Goal: Task Accomplishment & Management: Manage account settings

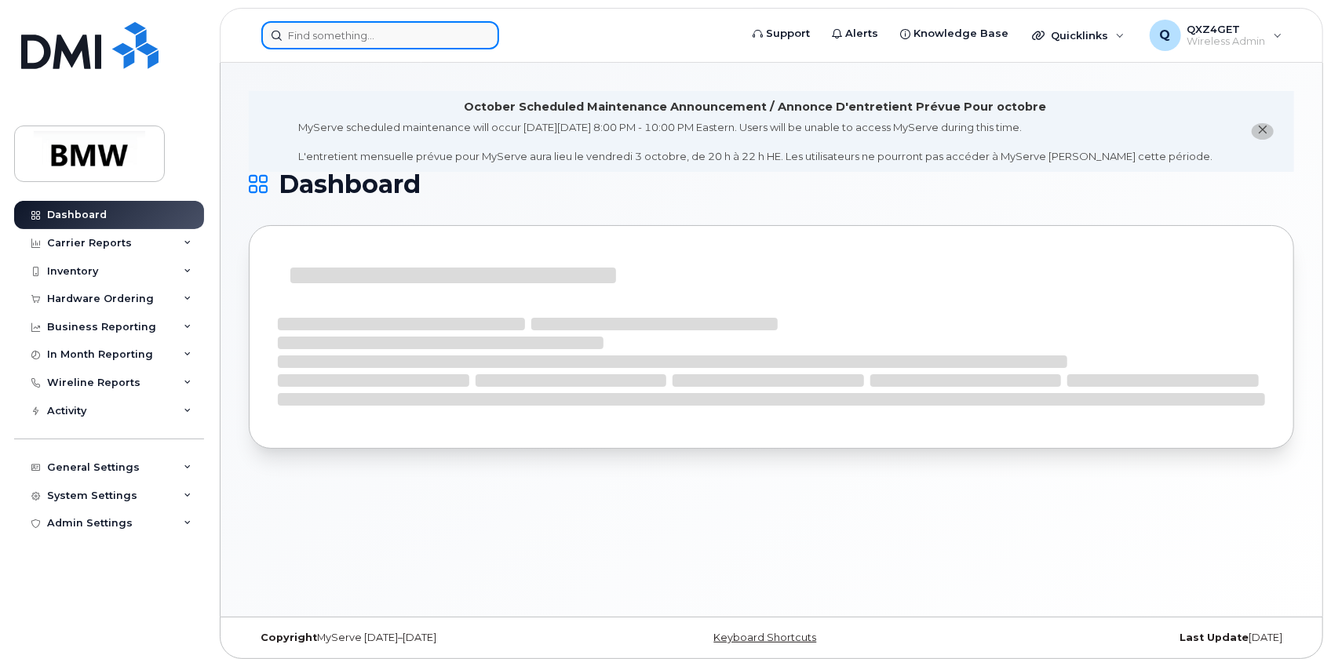
click at [319, 26] on input at bounding box center [380, 35] width 238 height 28
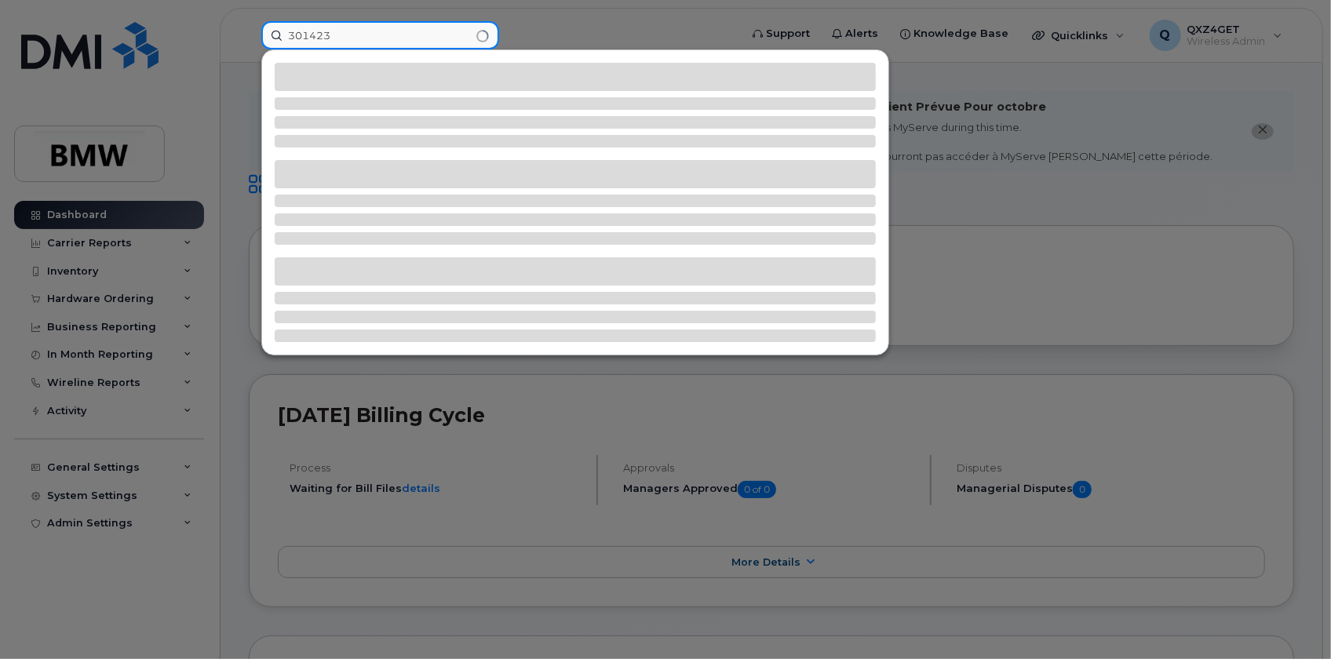
type input "301423"
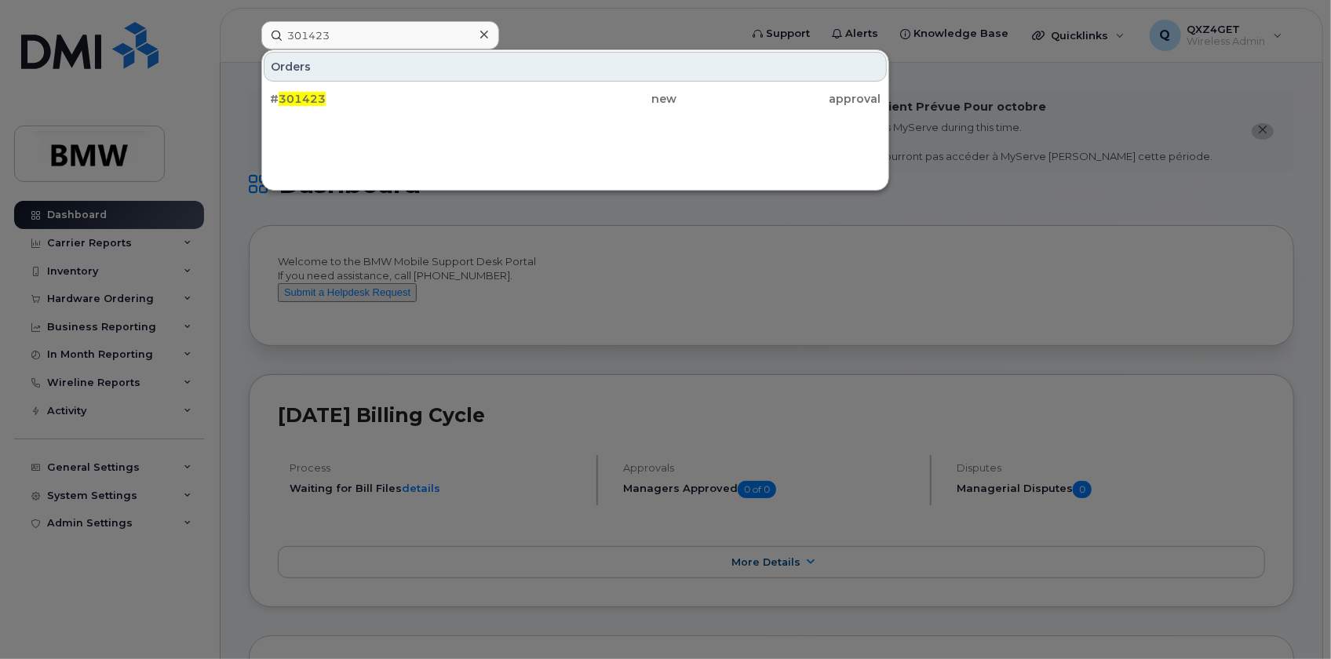
click at [129, 295] on div at bounding box center [665, 329] width 1331 height 659
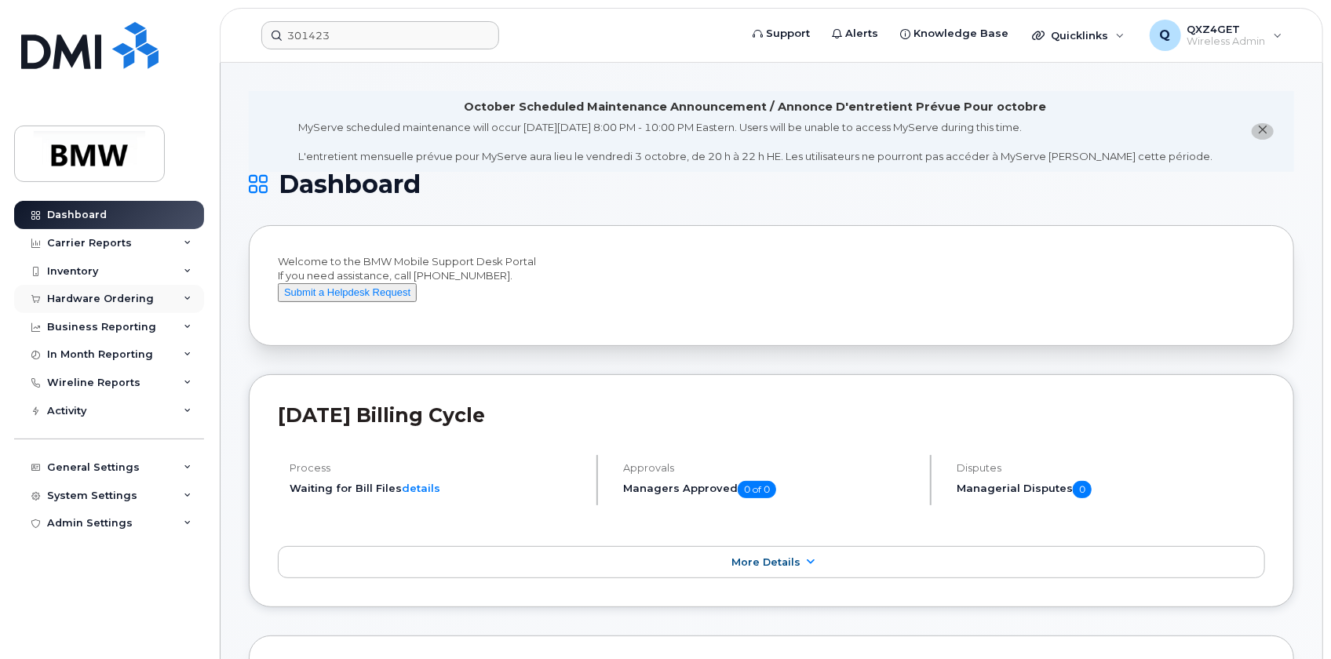
click at [88, 297] on div "Hardware Ordering" at bounding box center [100, 299] width 107 height 13
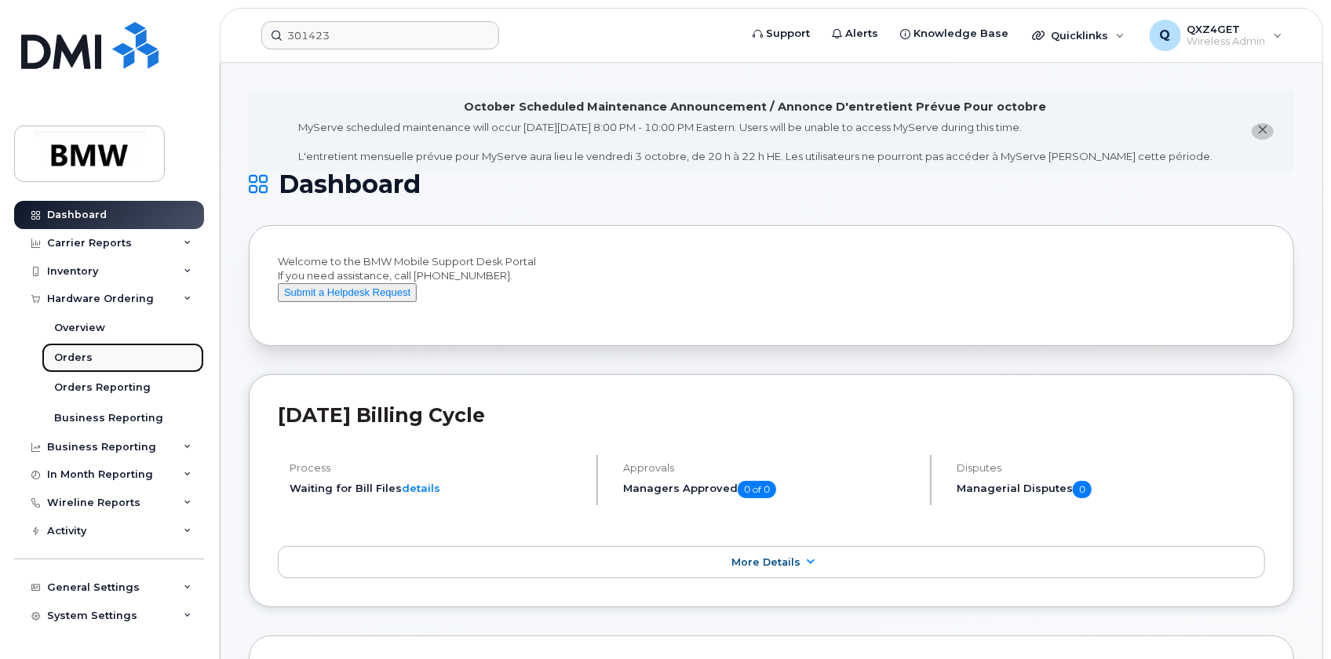
click at [81, 360] on div "Orders" at bounding box center [73, 358] width 38 height 14
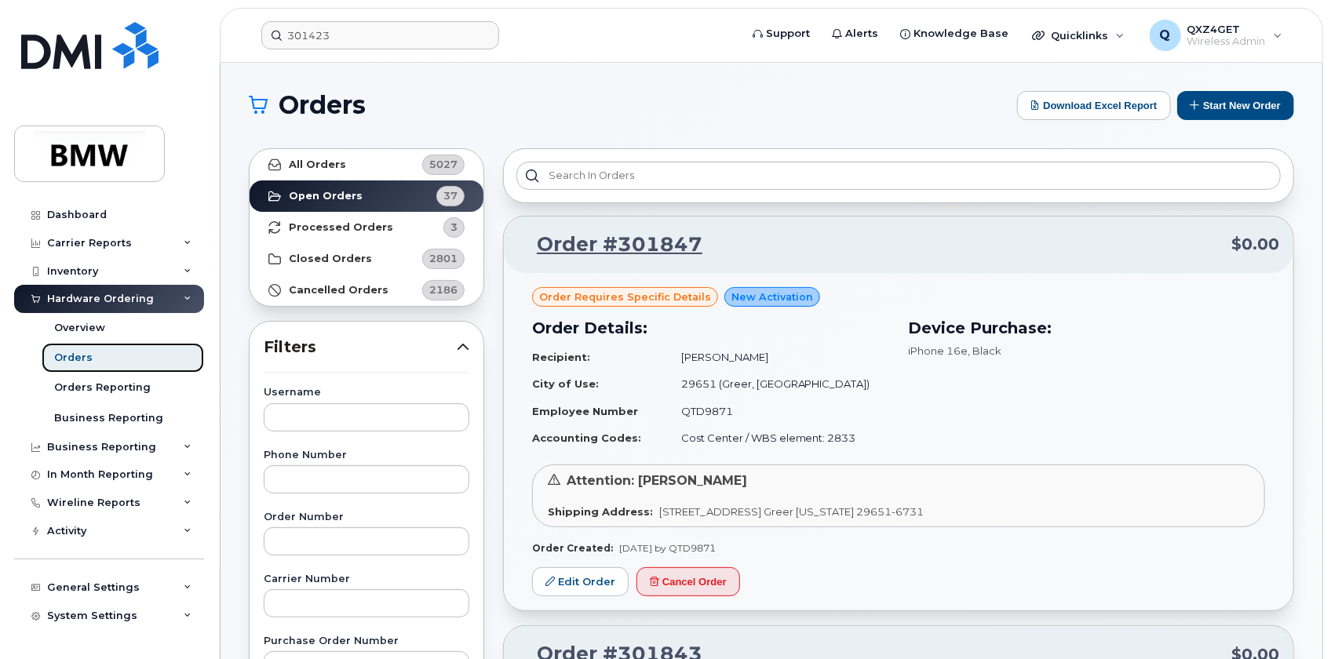
scroll to position [71, 0]
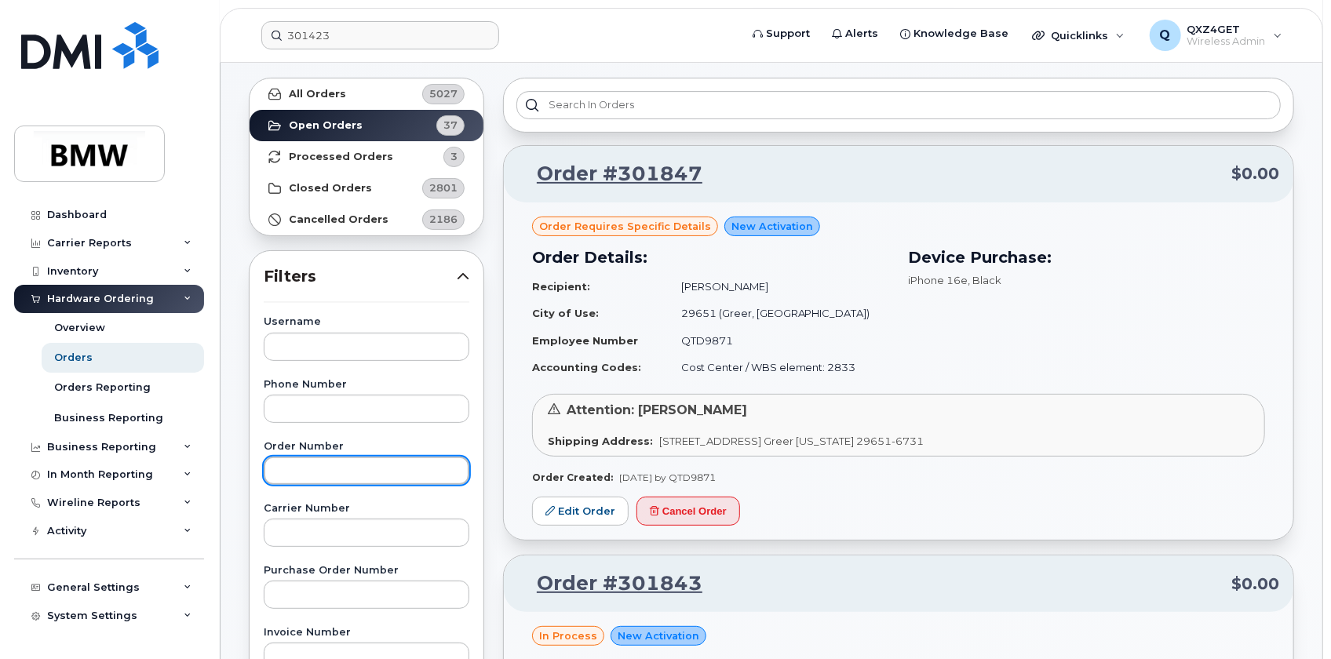
click at [301, 467] on input "text" at bounding box center [367, 471] width 206 height 28
type input "301423"
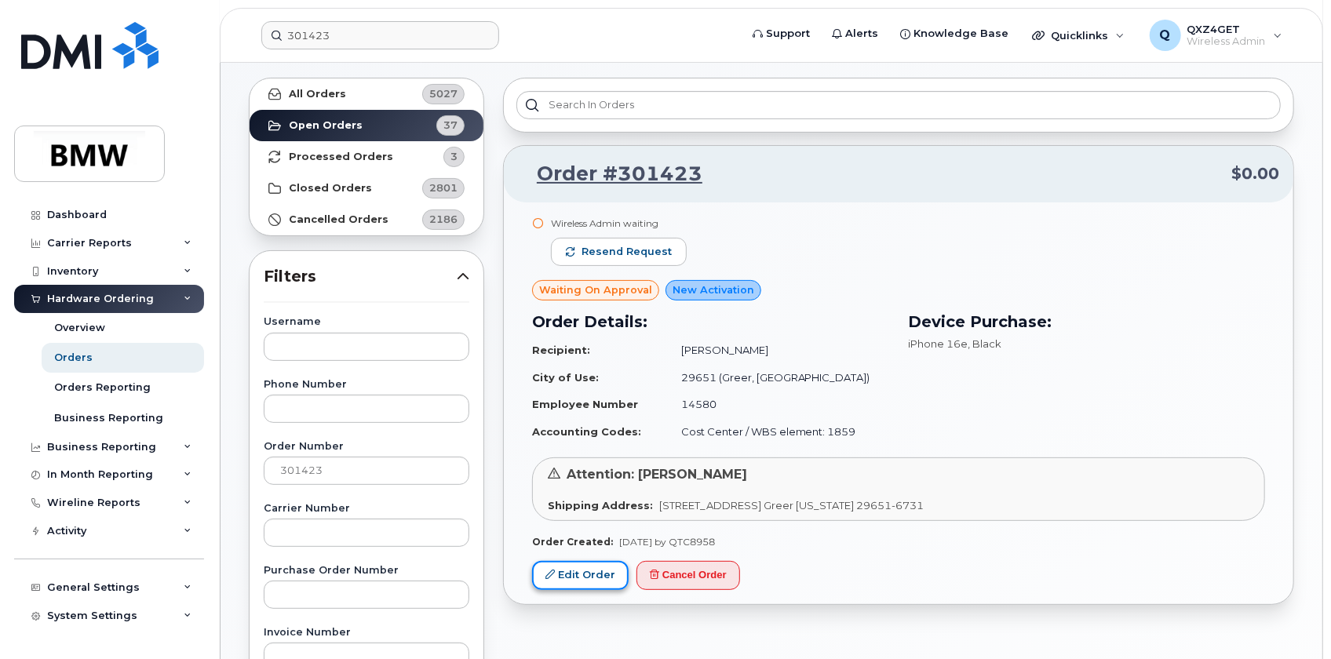
click at [593, 579] on link "Edit Order" at bounding box center [580, 575] width 97 height 29
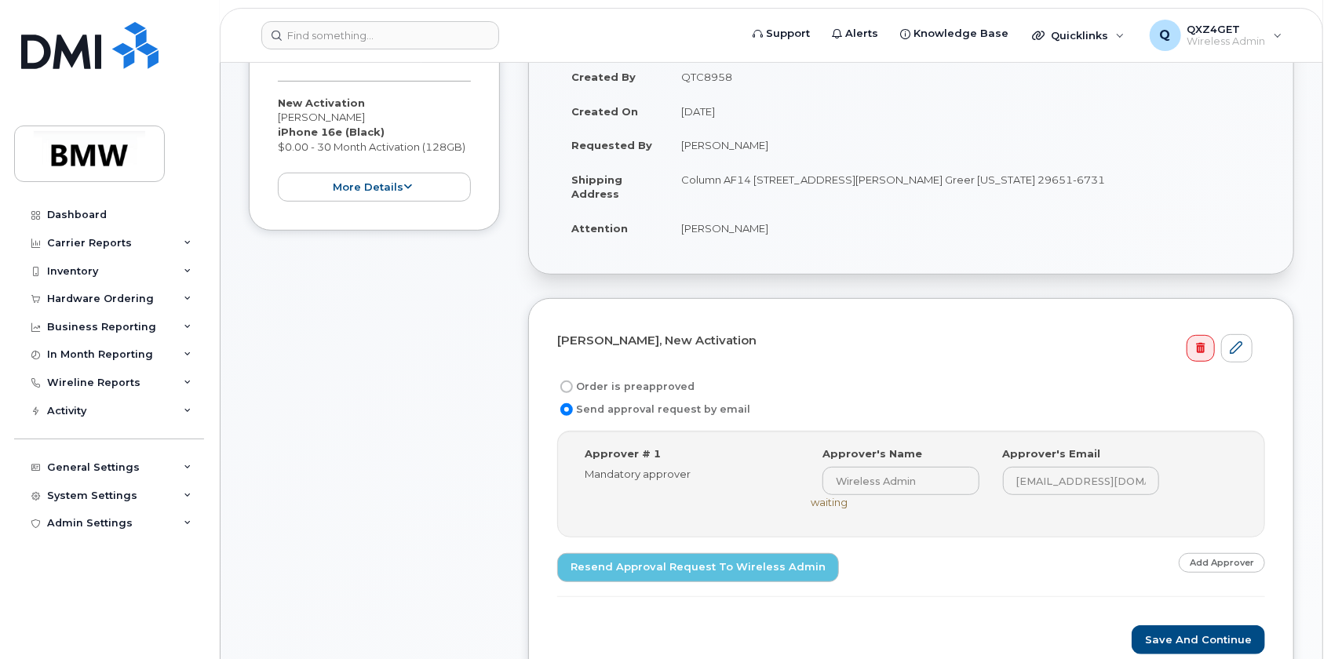
scroll to position [356, 0]
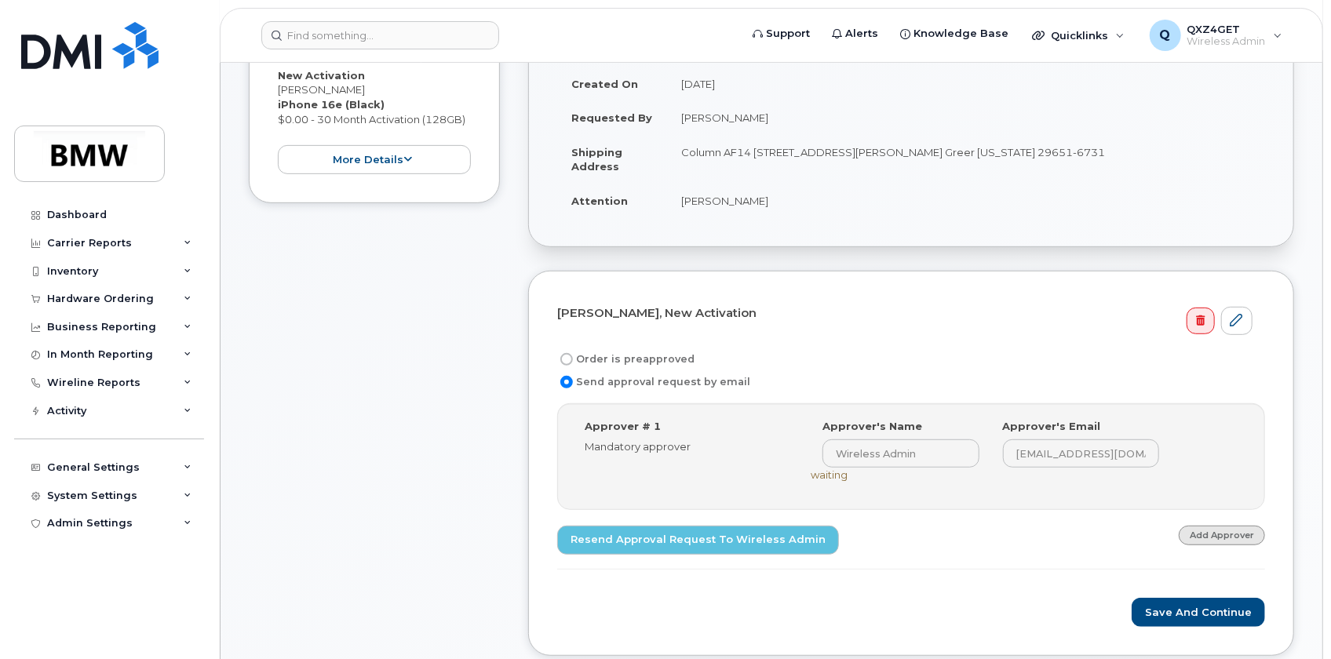
click at [1239, 534] on link "Add Approver" at bounding box center [1222, 536] width 86 height 20
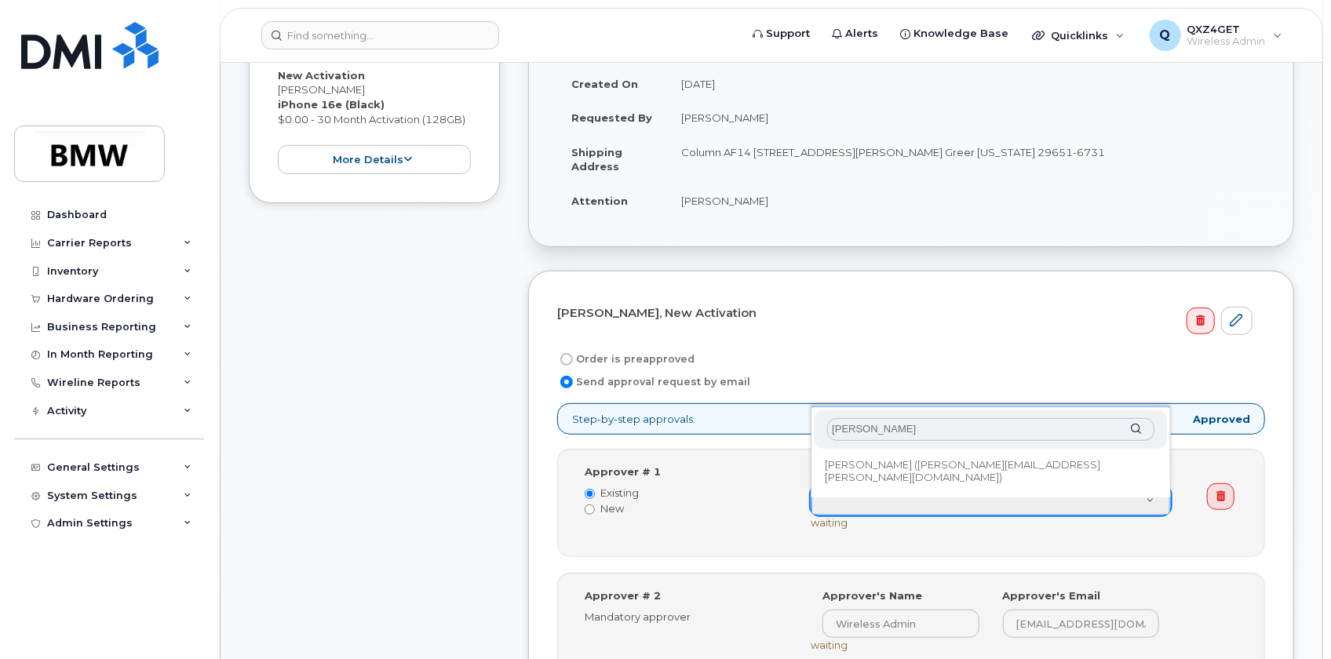
type input "Kevin Wils"
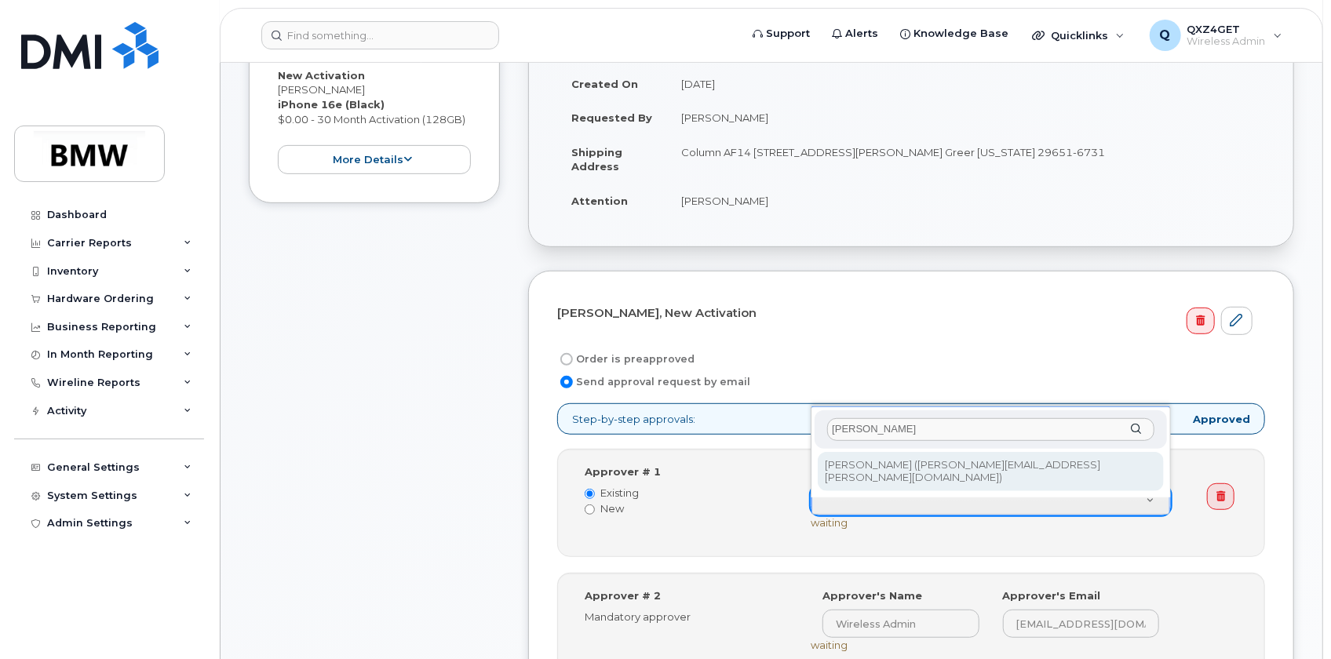
type input "1899965"
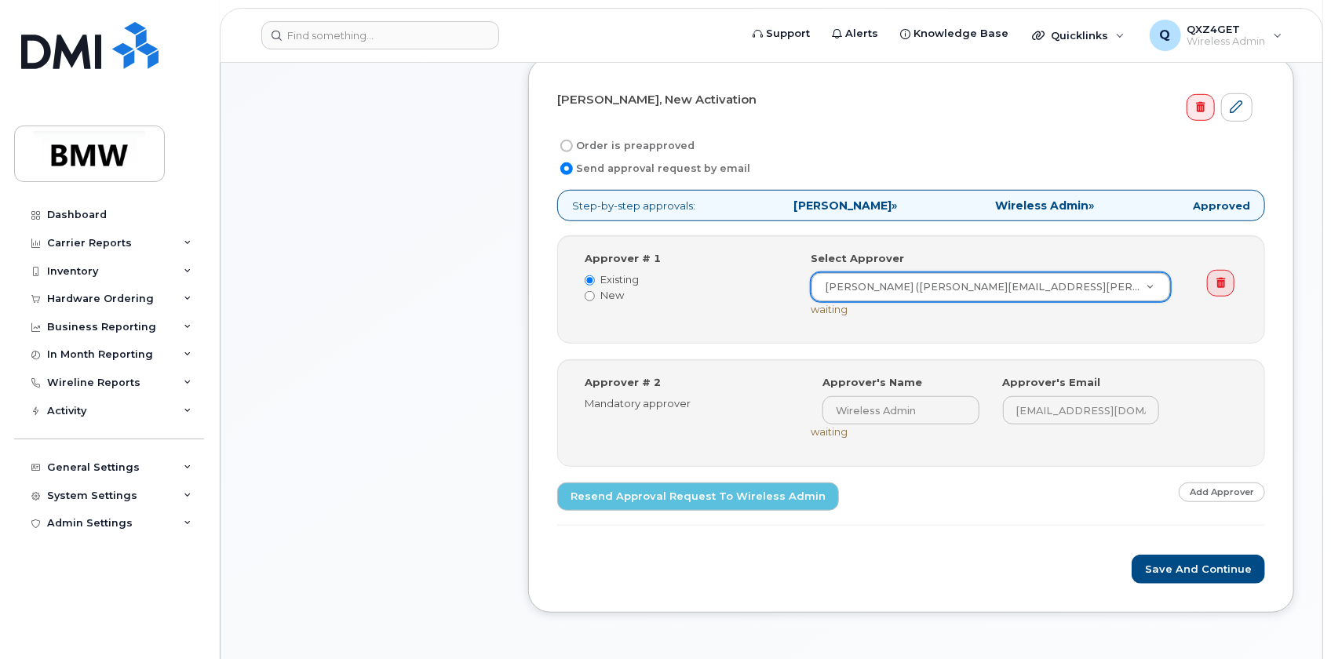
scroll to position [571, 0]
click at [1184, 572] on button "Save and Continue" at bounding box center [1198, 568] width 133 height 29
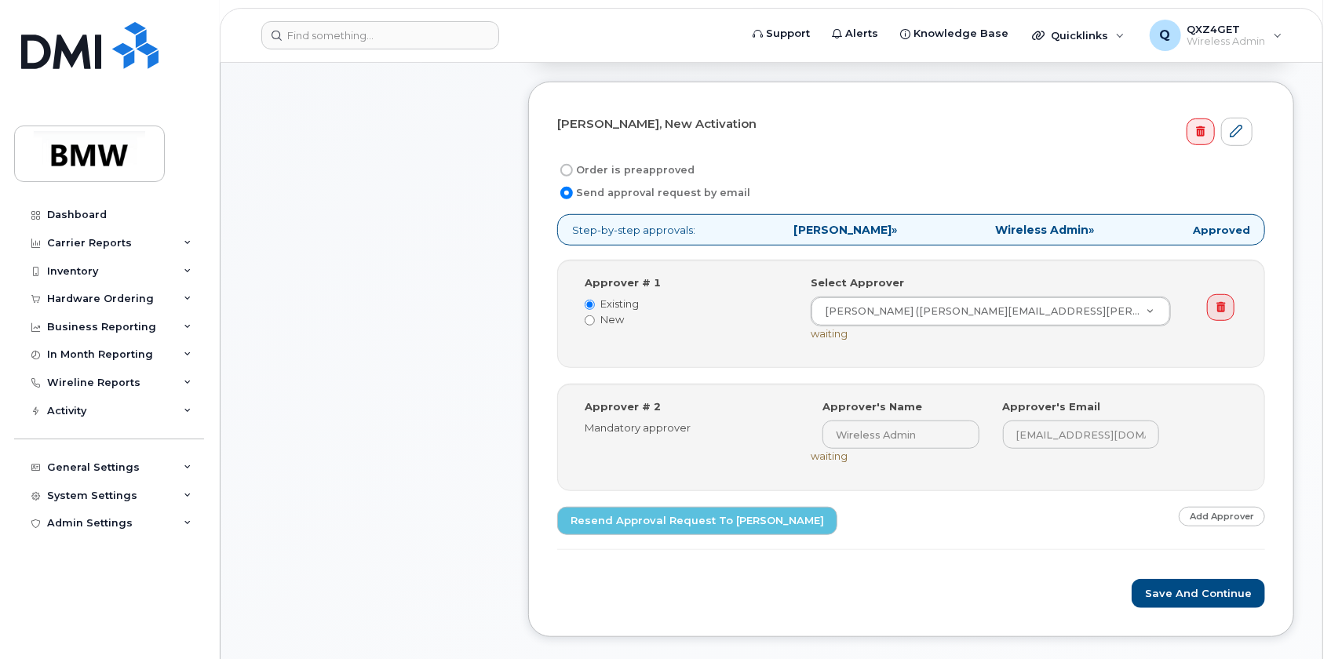
scroll to position [571, 0]
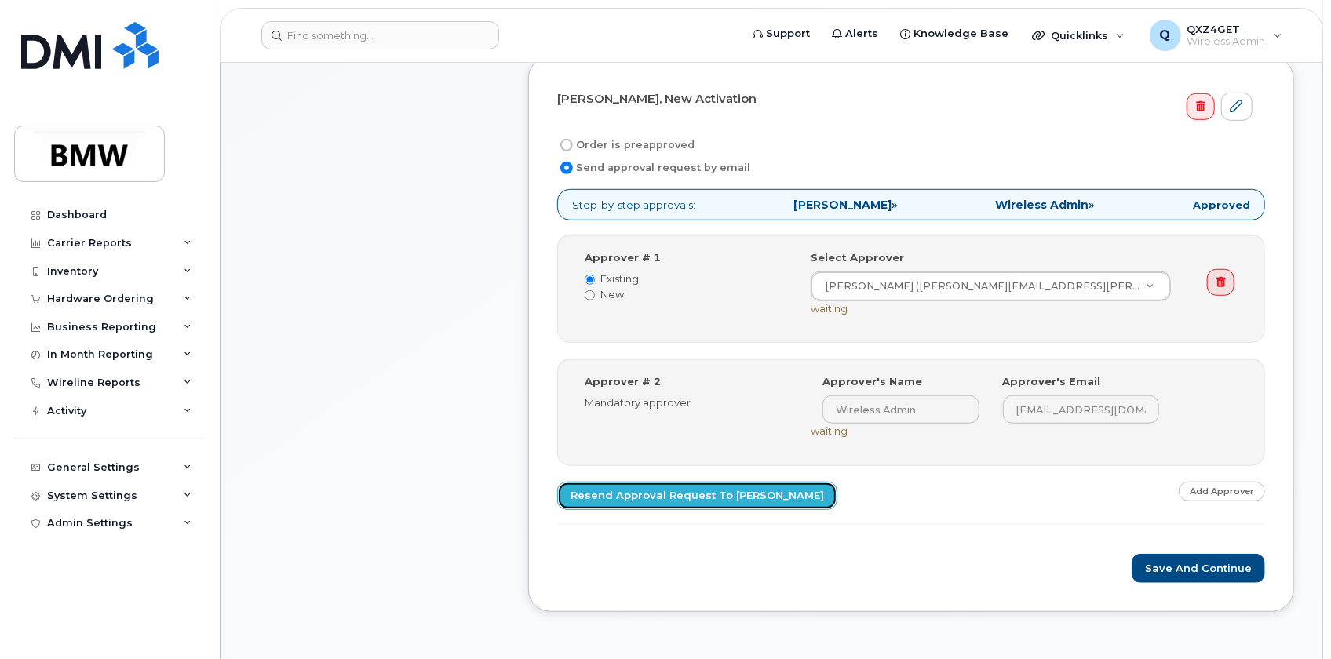
click at [600, 491] on link "Resend Approval Request to Kevin Wilson" at bounding box center [697, 496] width 280 height 29
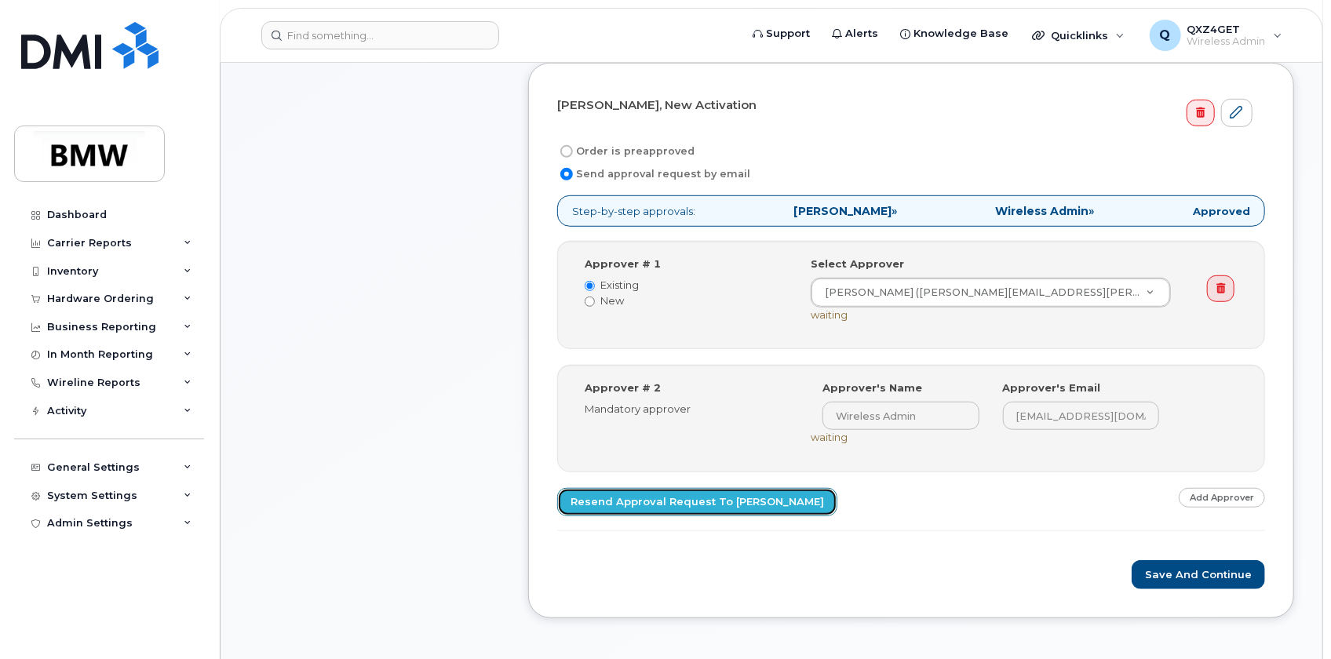
scroll to position [642, 0]
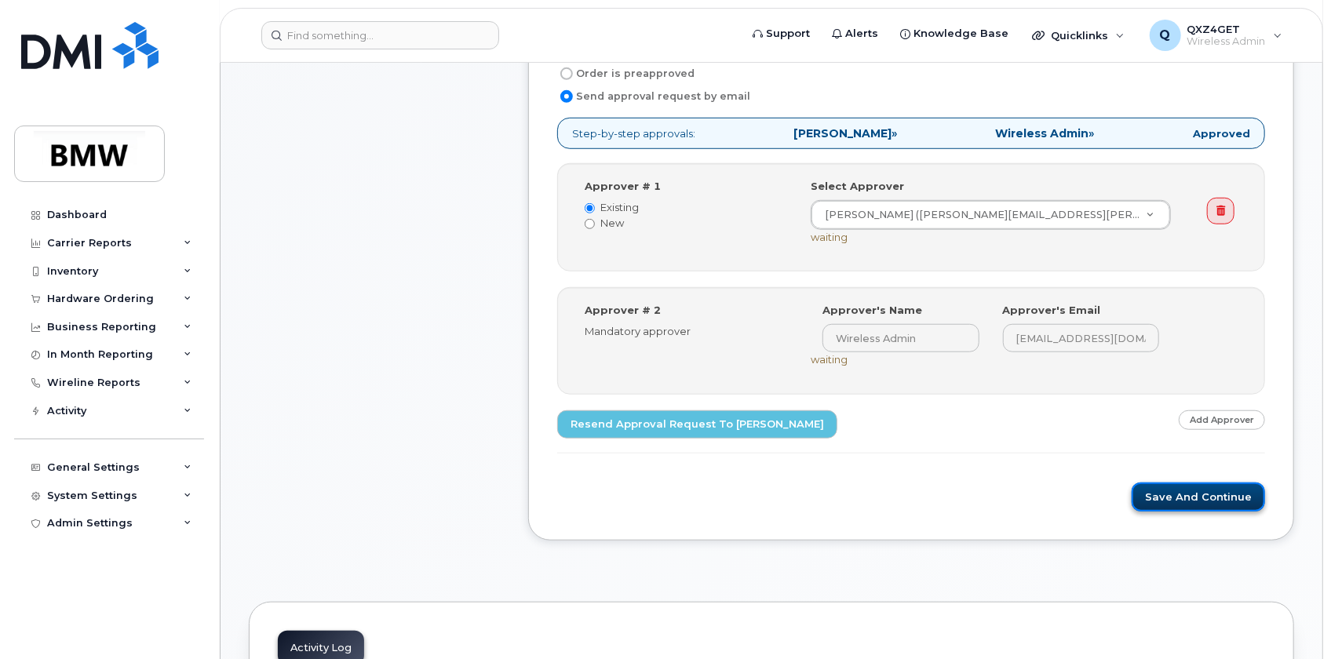
click at [1178, 494] on button "Save and Continue" at bounding box center [1198, 497] width 133 height 29
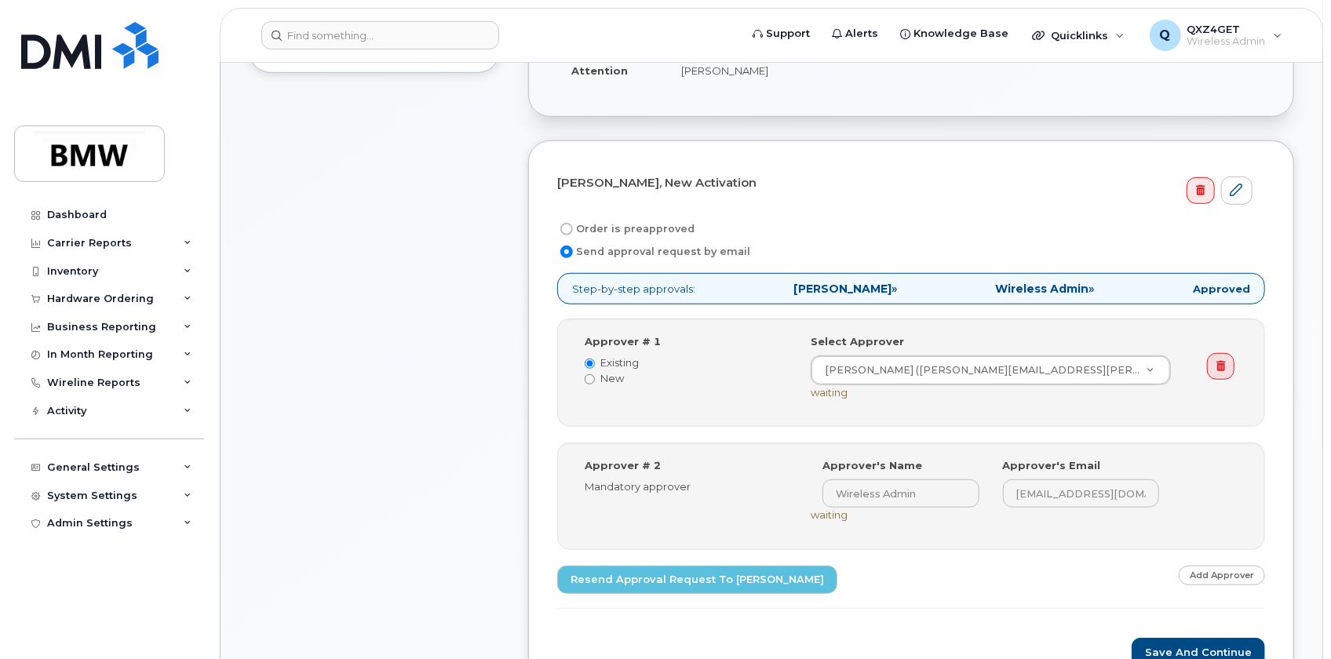
scroll to position [499, 0]
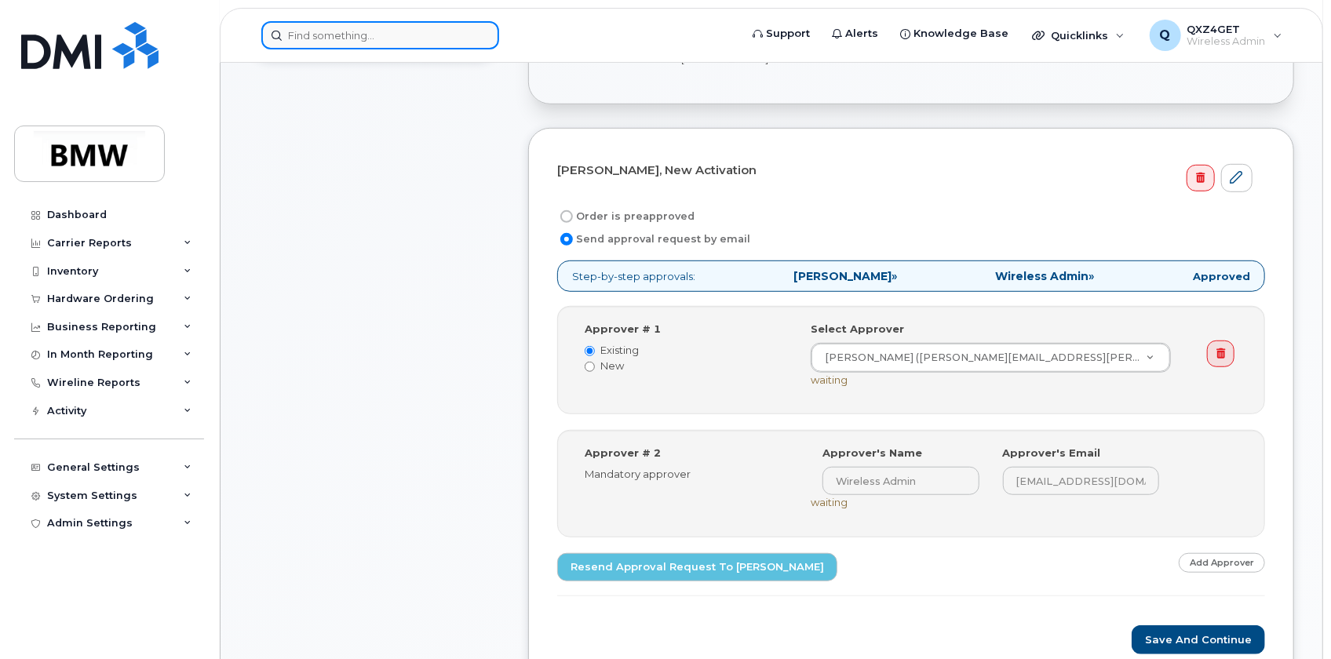
click at [341, 38] on input at bounding box center [380, 35] width 238 height 28
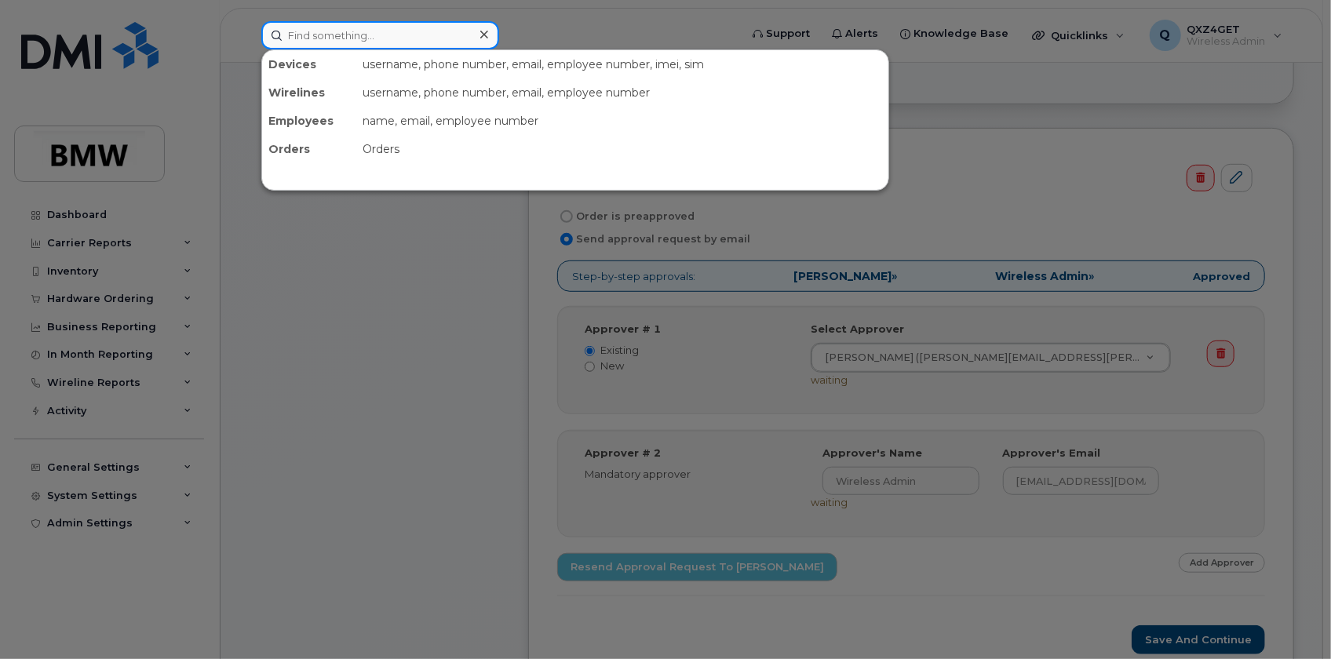
paste input "8644510257"
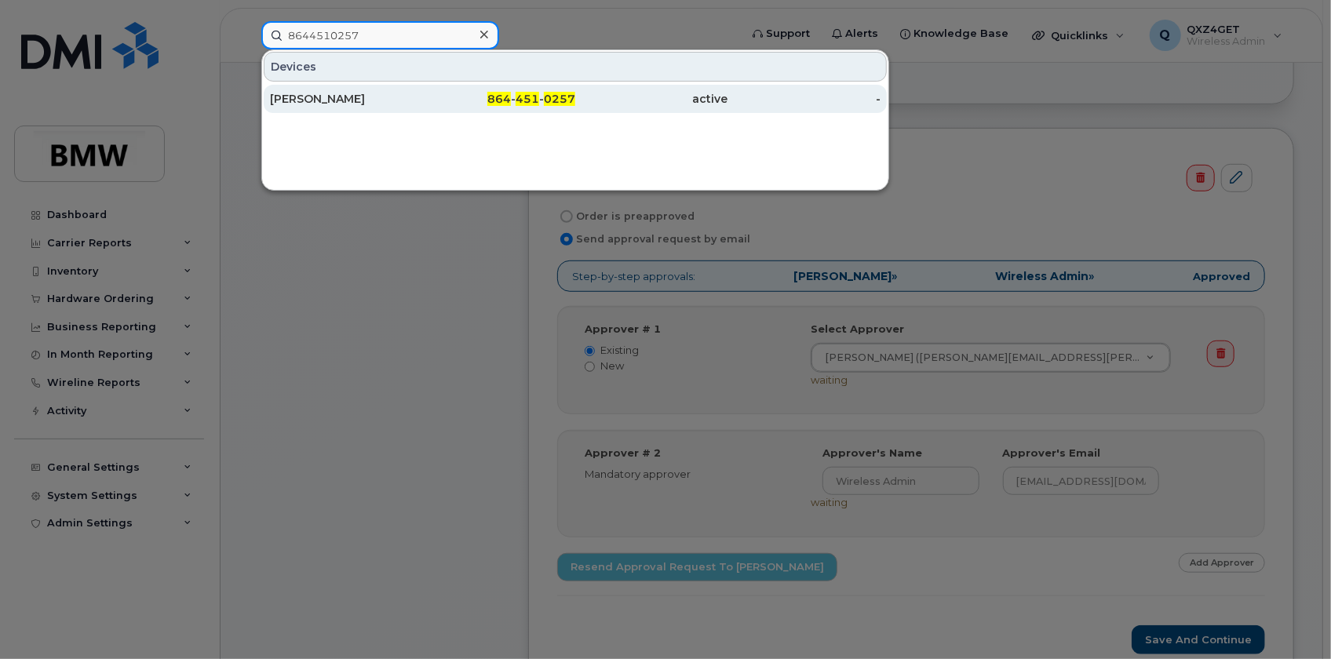
type input "8644510257"
click at [317, 98] on div "Justin Greene" at bounding box center [346, 99] width 153 height 16
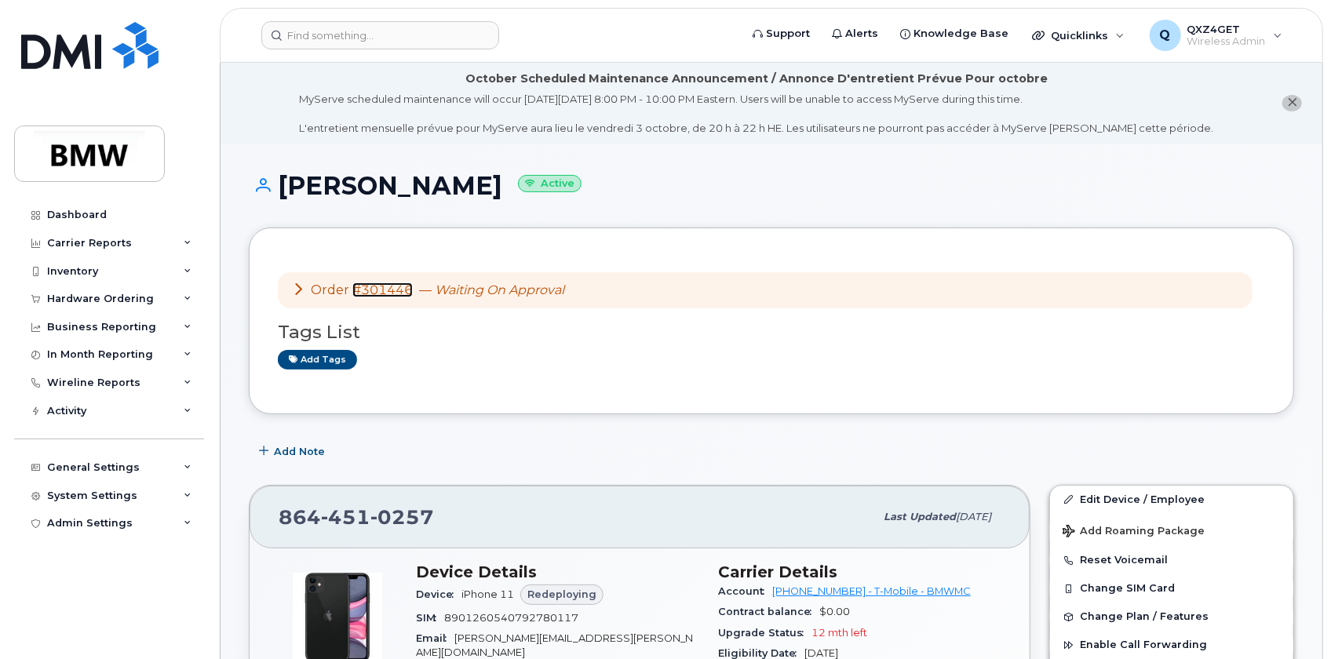
click at [398, 283] on link "#301446" at bounding box center [382, 290] width 60 height 15
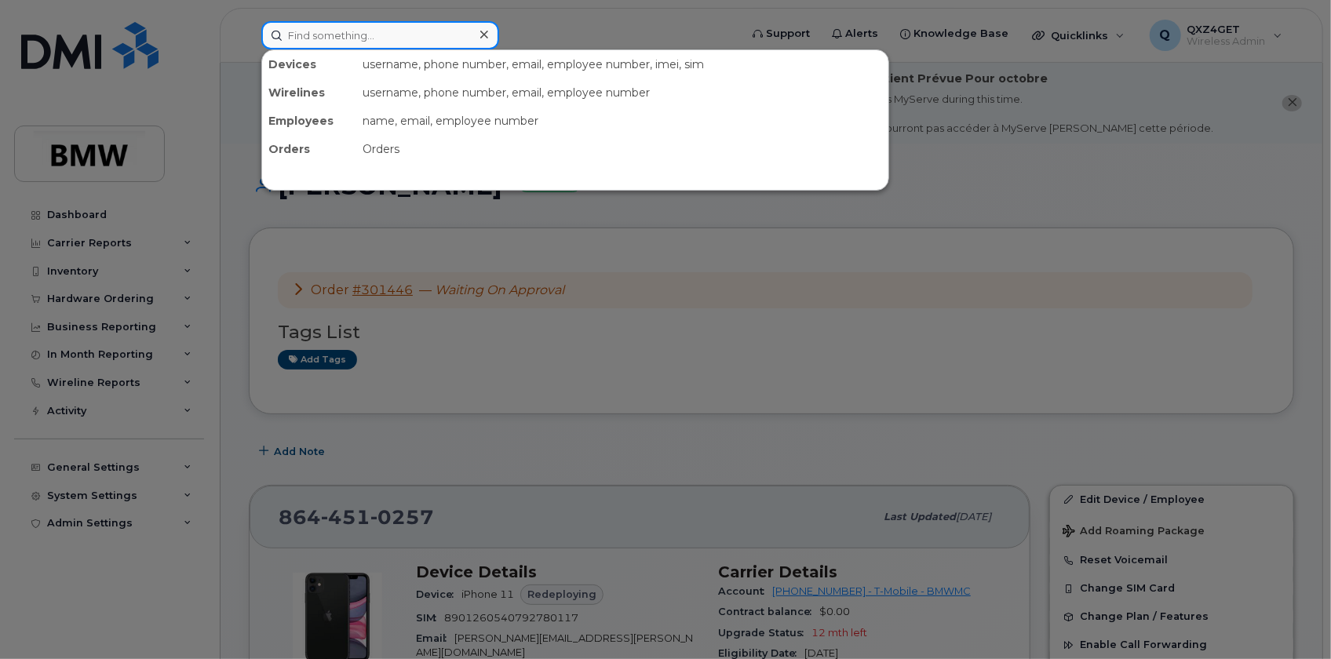
click at [329, 38] on input at bounding box center [380, 35] width 238 height 28
paste input "aubry.johnson@bmwmc.com"
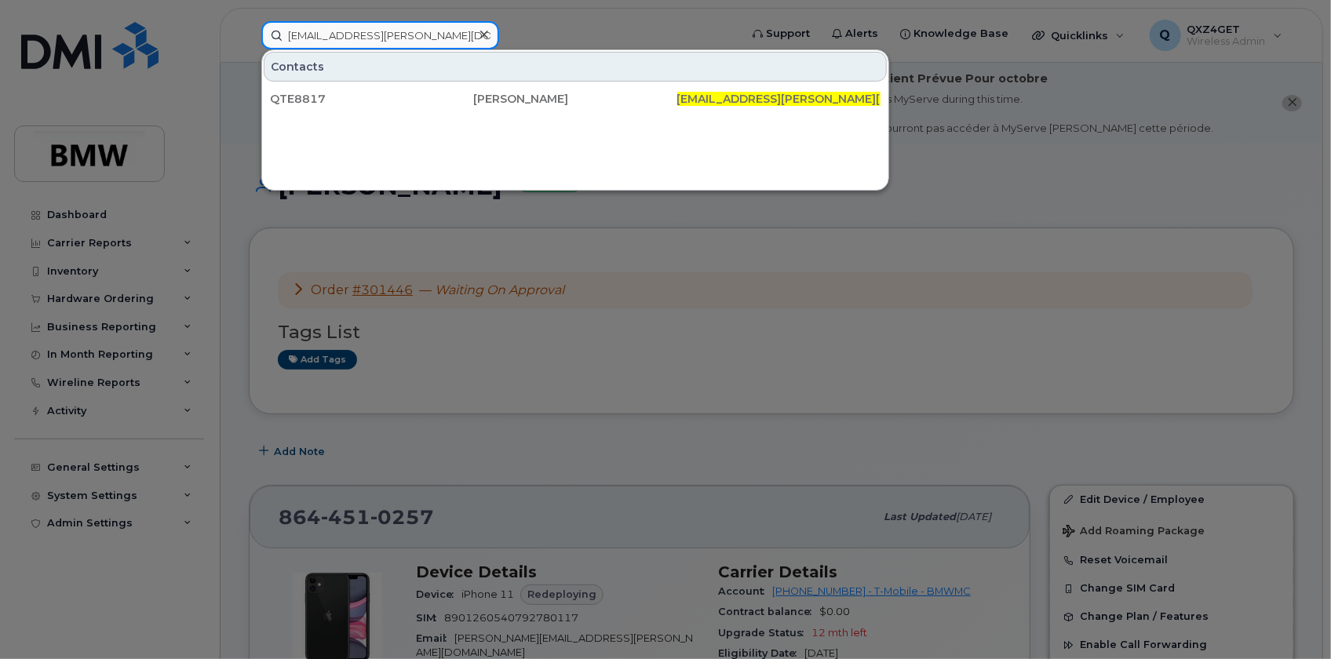
type input "aubry.johnson@bmwmc.com"
click at [481, 33] on icon at bounding box center [484, 34] width 8 height 13
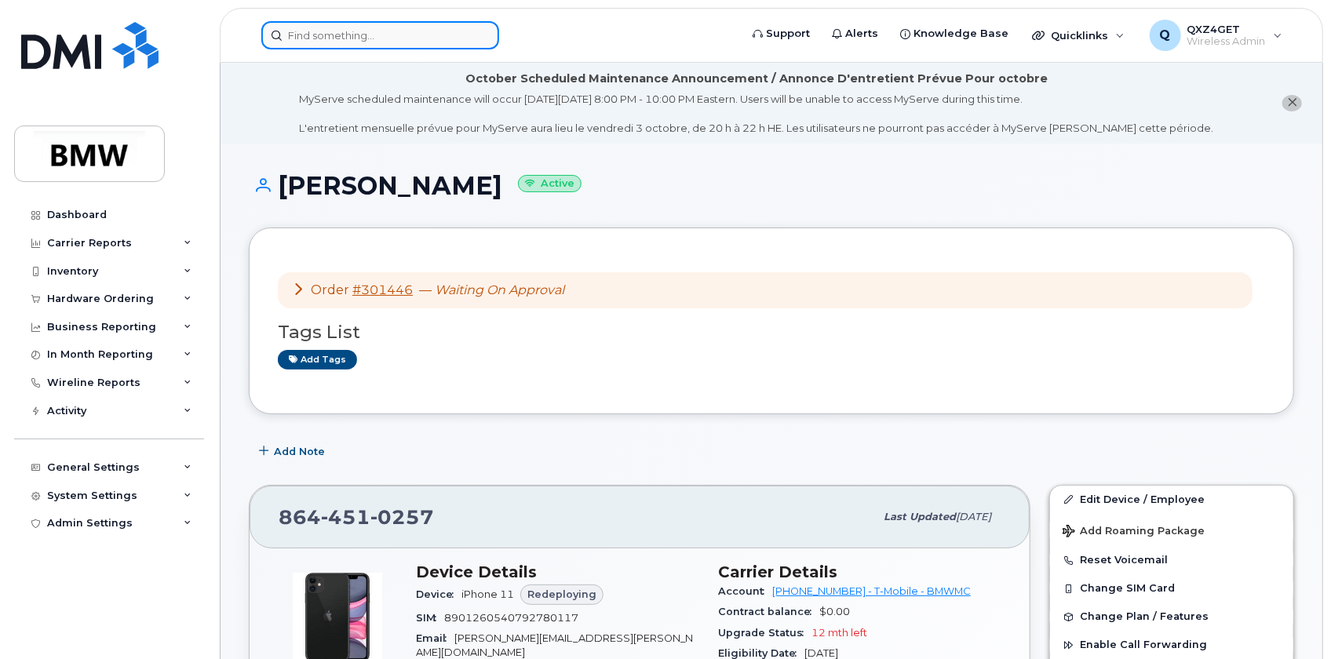
click at [396, 31] on input at bounding box center [380, 35] width 238 height 28
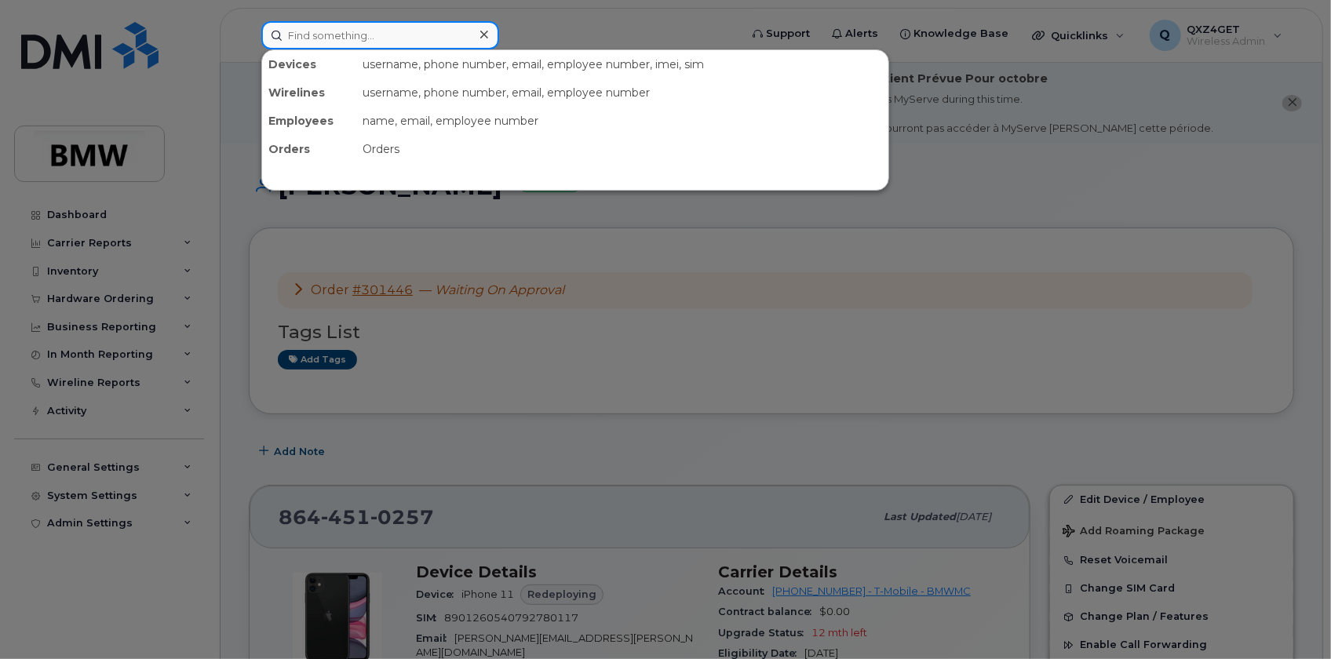
paste input "8646967669"
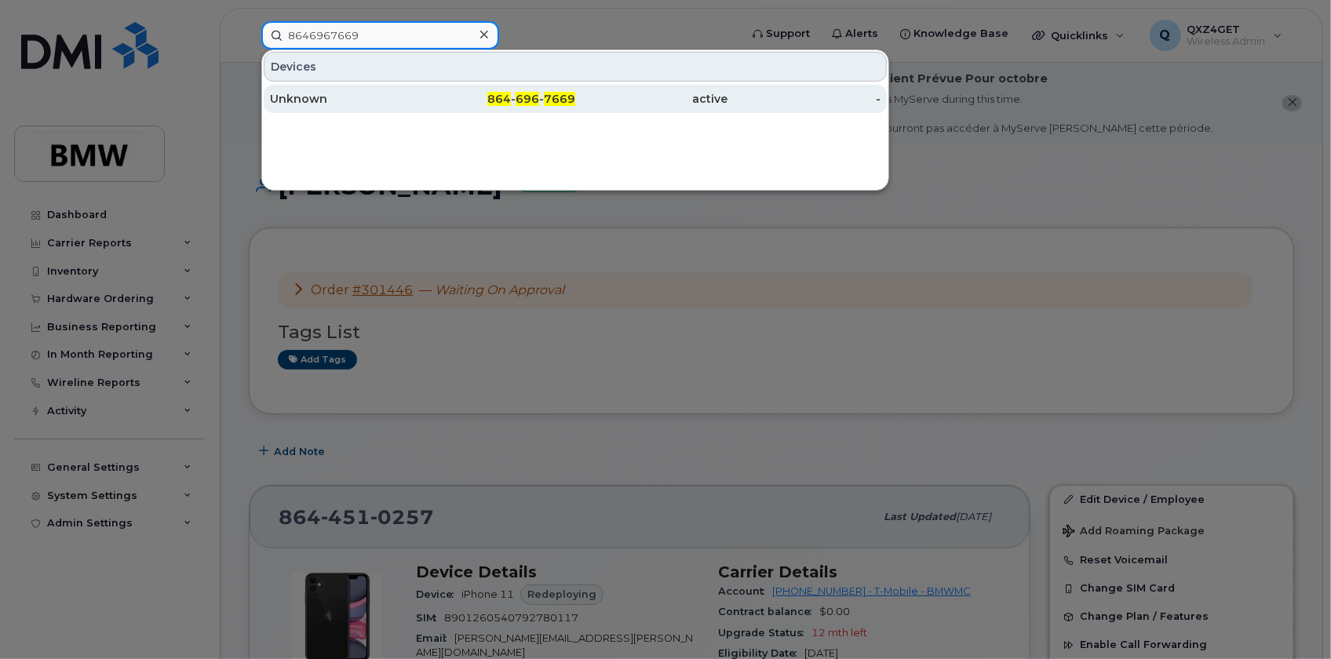
type input "8646967669"
click at [312, 100] on div "Unknown" at bounding box center [346, 99] width 153 height 16
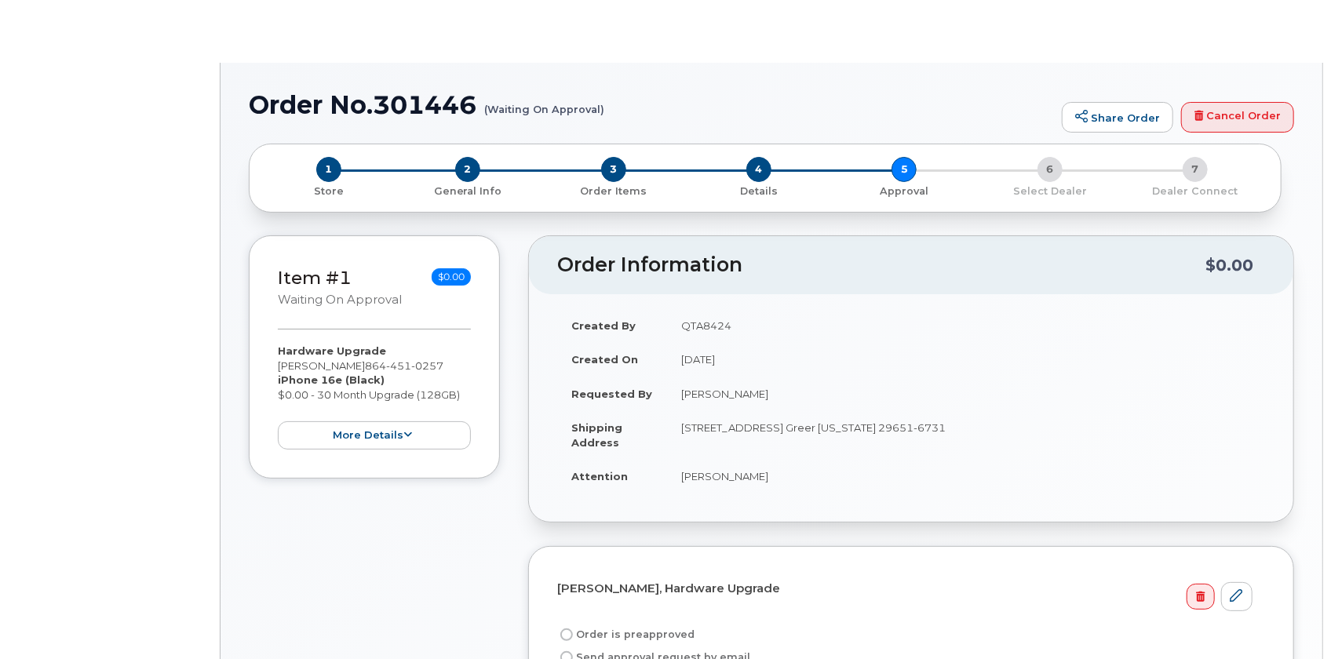
radio input "true"
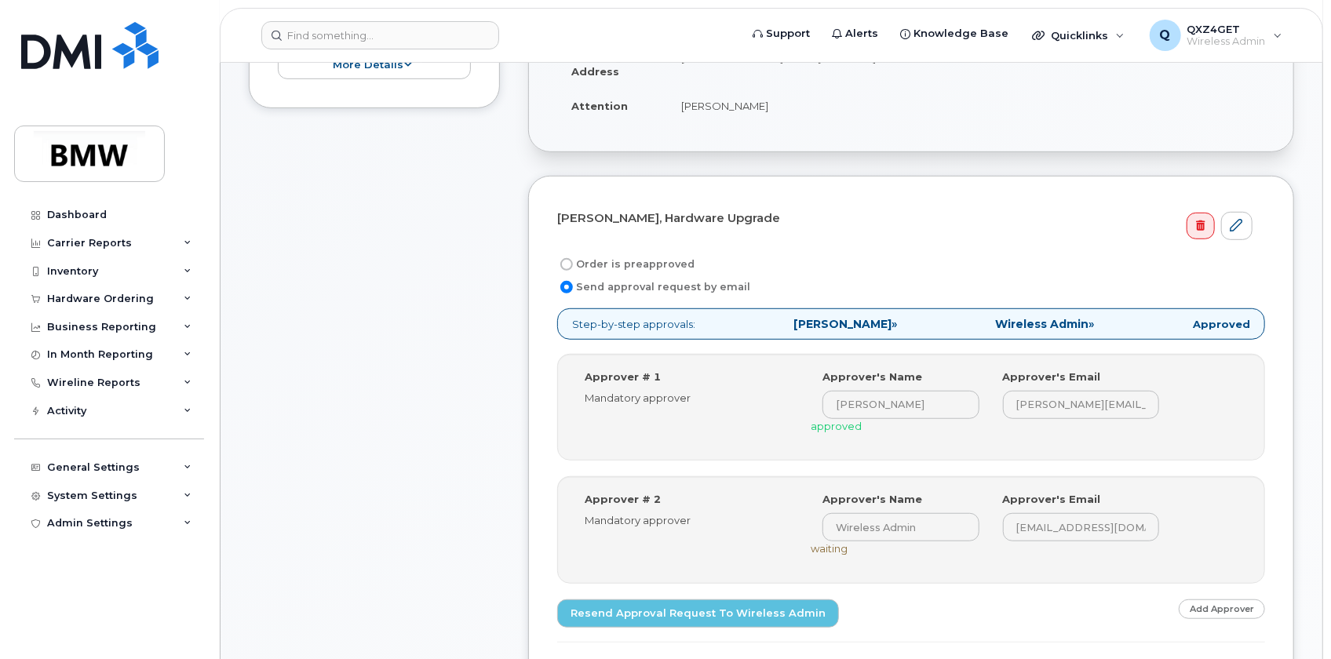
scroll to position [428, 0]
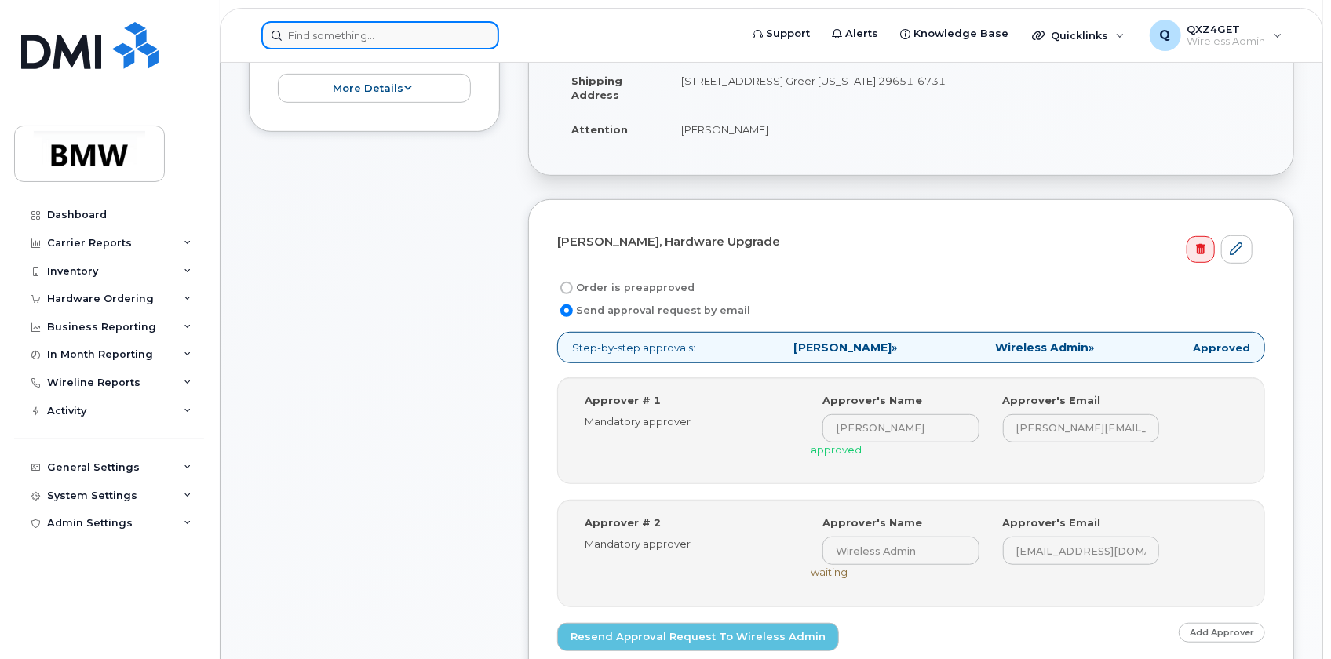
click at [337, 39] on input at bounding box center [380, 35] width 238 height 28
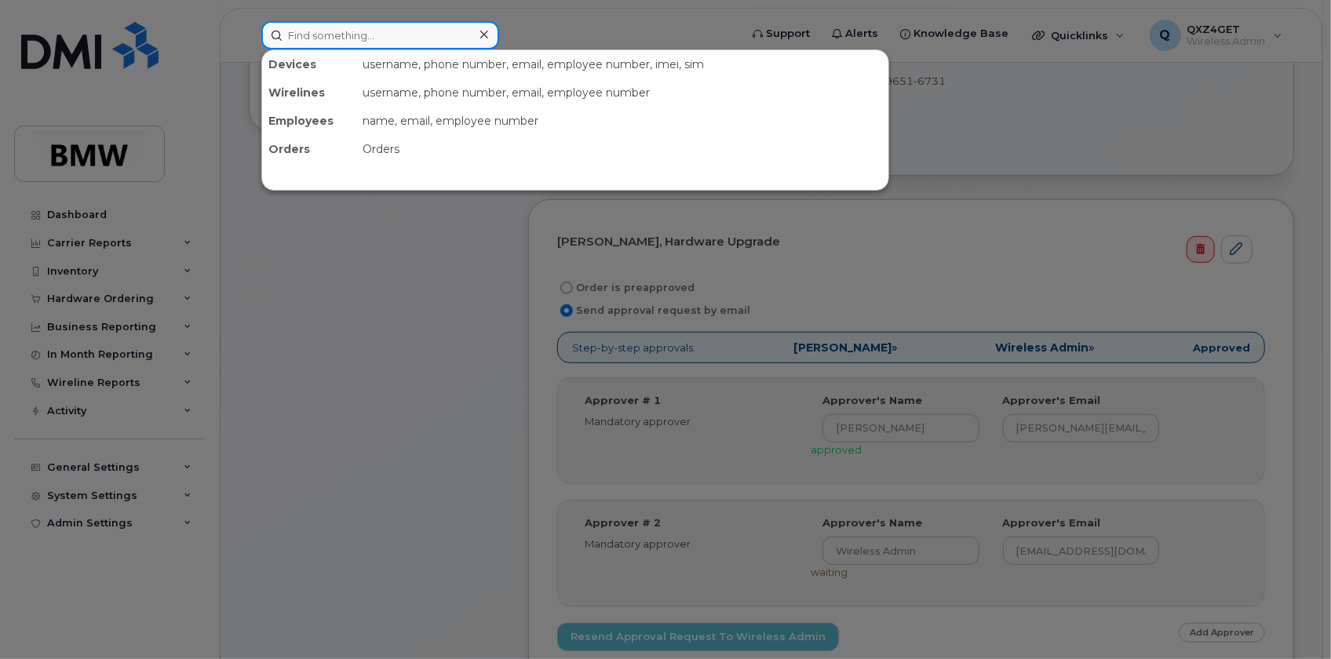
paste input "8647485223"
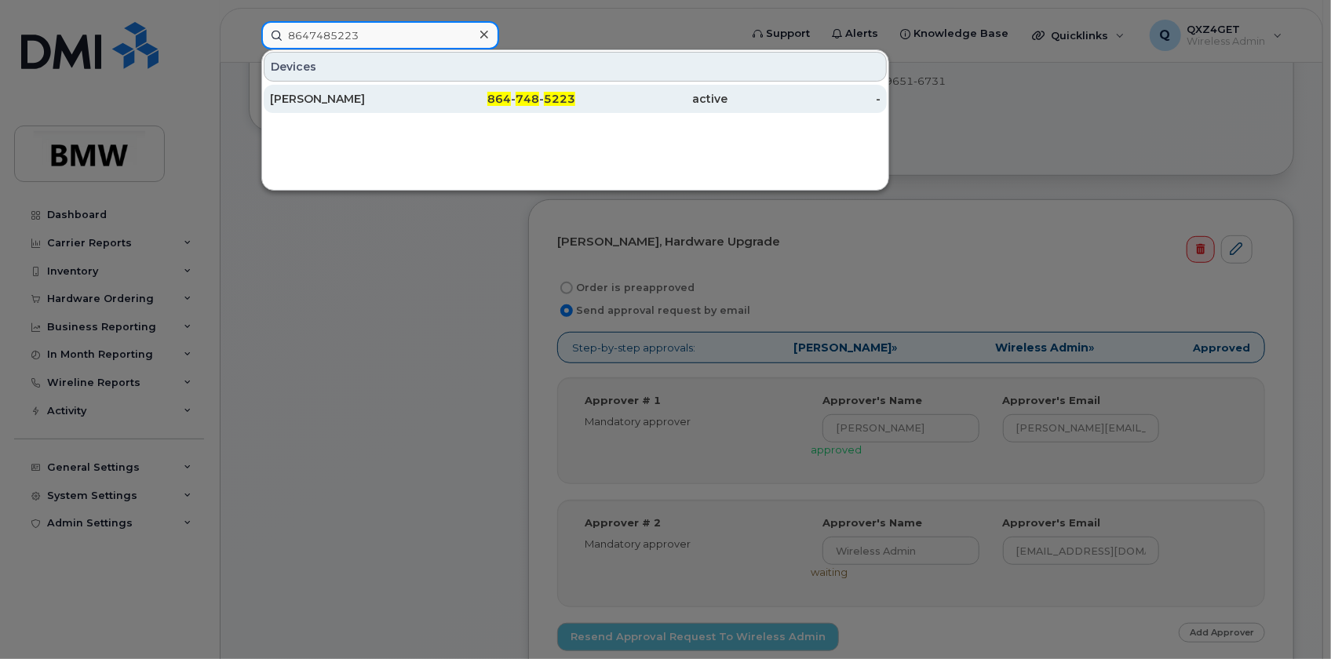
type input "8647485223"
click at [331, 99] on div "[PERSON_NAME]" at bounding box center [346, 99] width 153 height 16
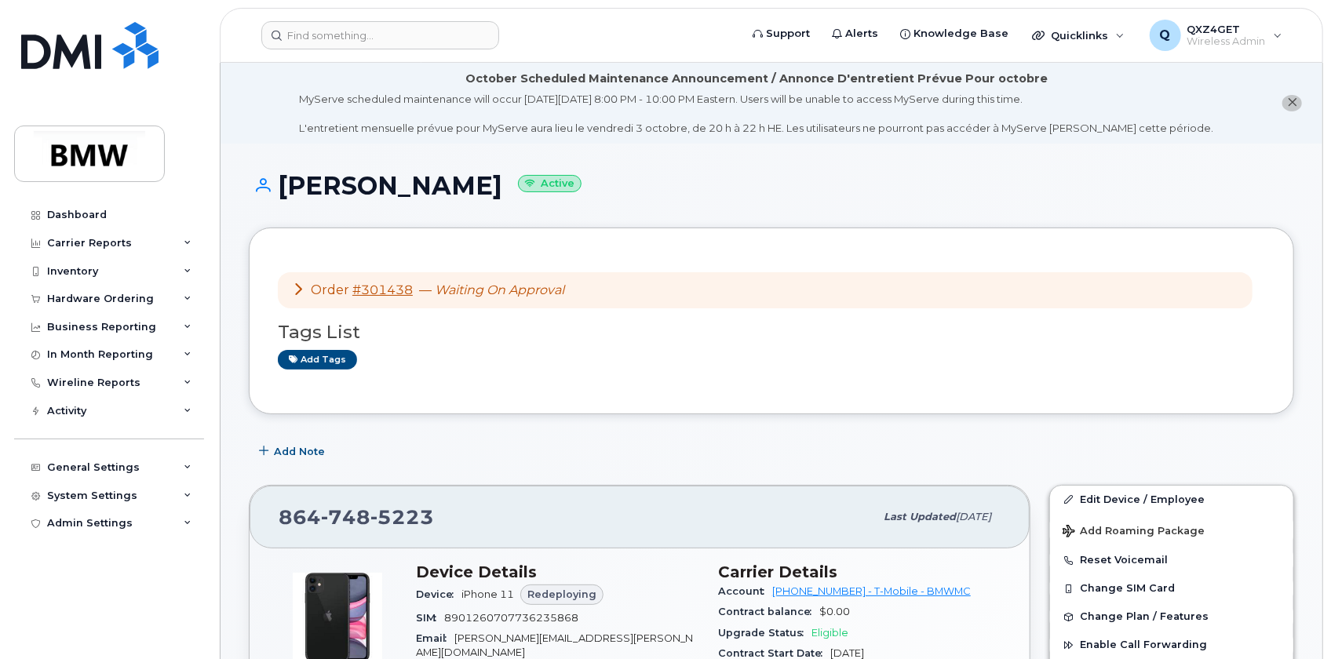
scroll to position [71, 0]
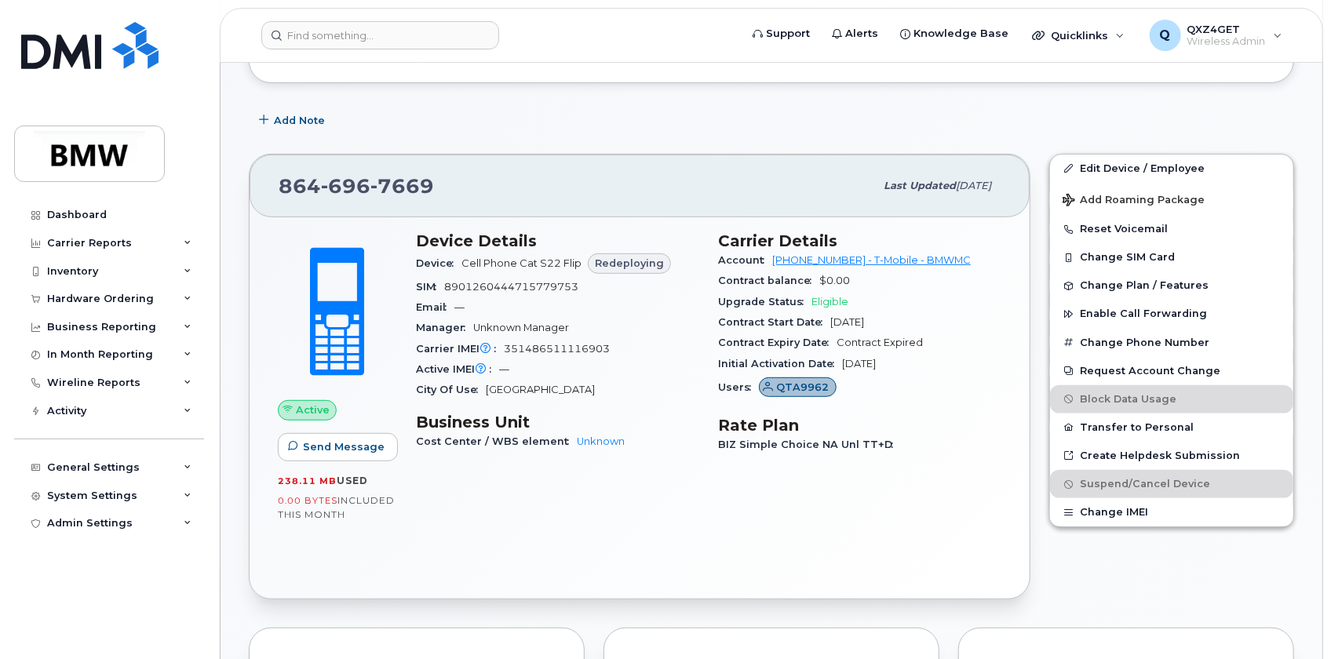
scroll to position [356, 0]
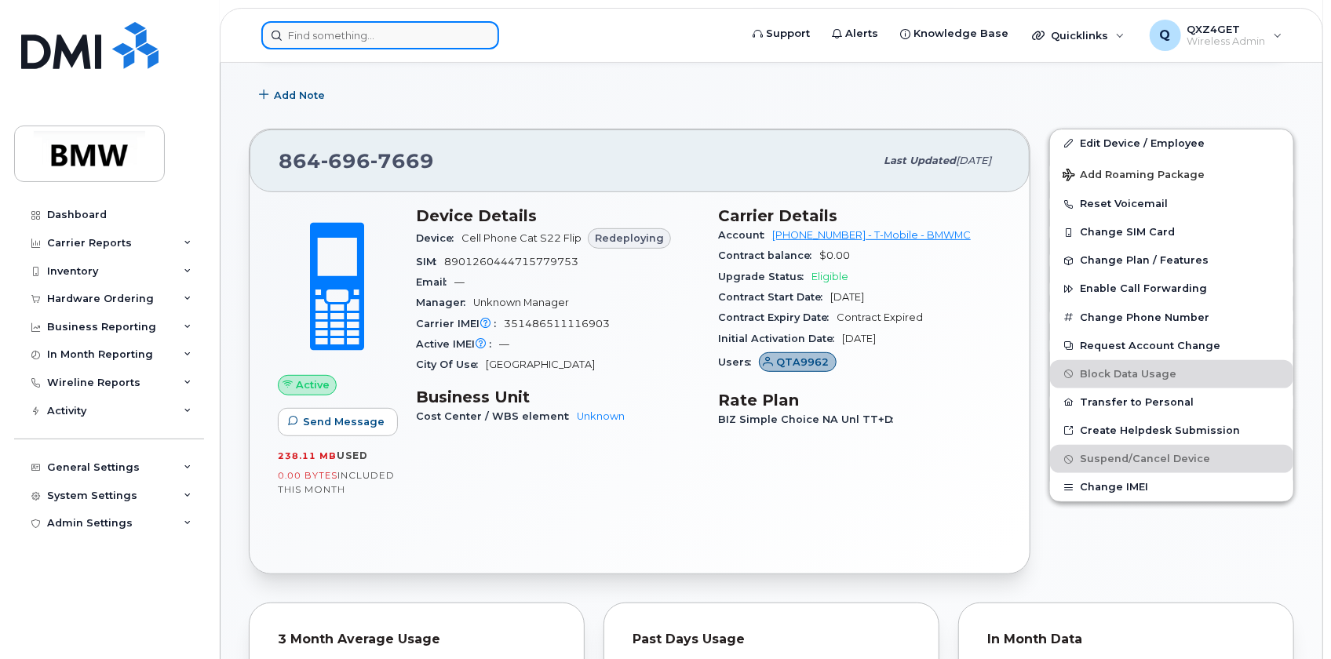
click at [305, 39] on input at bounding box center [380, 35] width 238 height 28
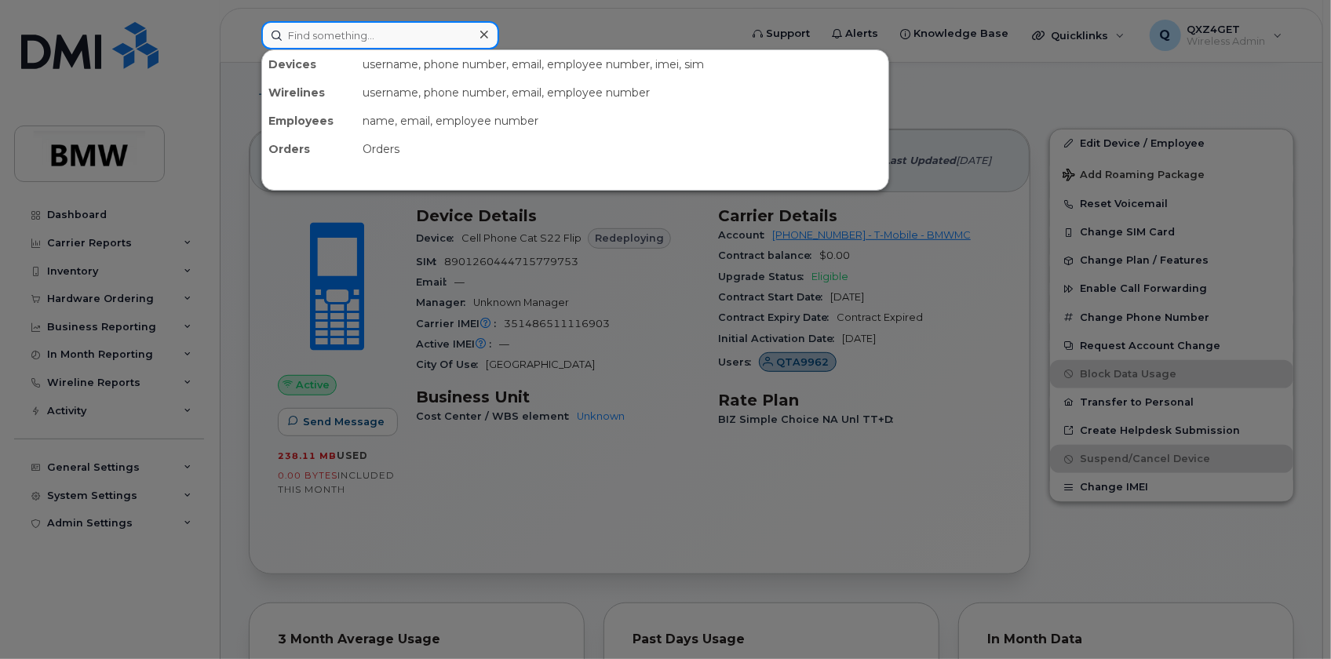
paste input "8642051043"
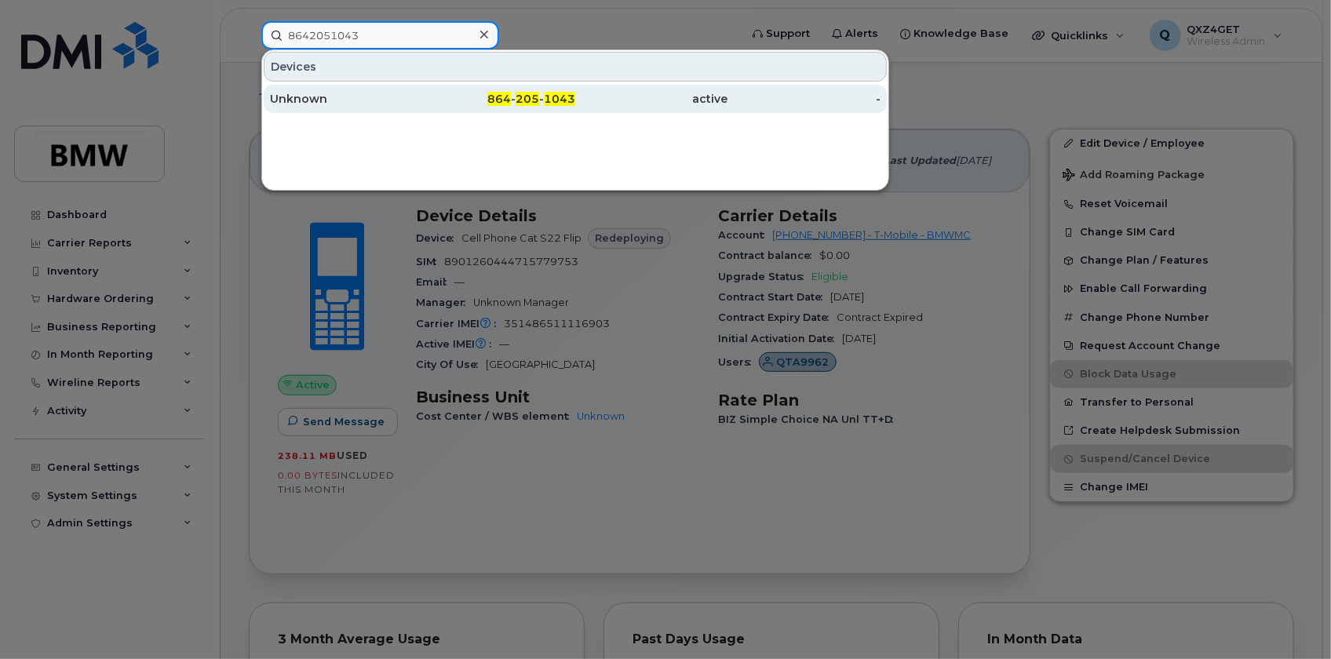
type input "8642051043"
click at [308, 97] on div "Unknown" at bounding box center [346, 99] width 153 height 16
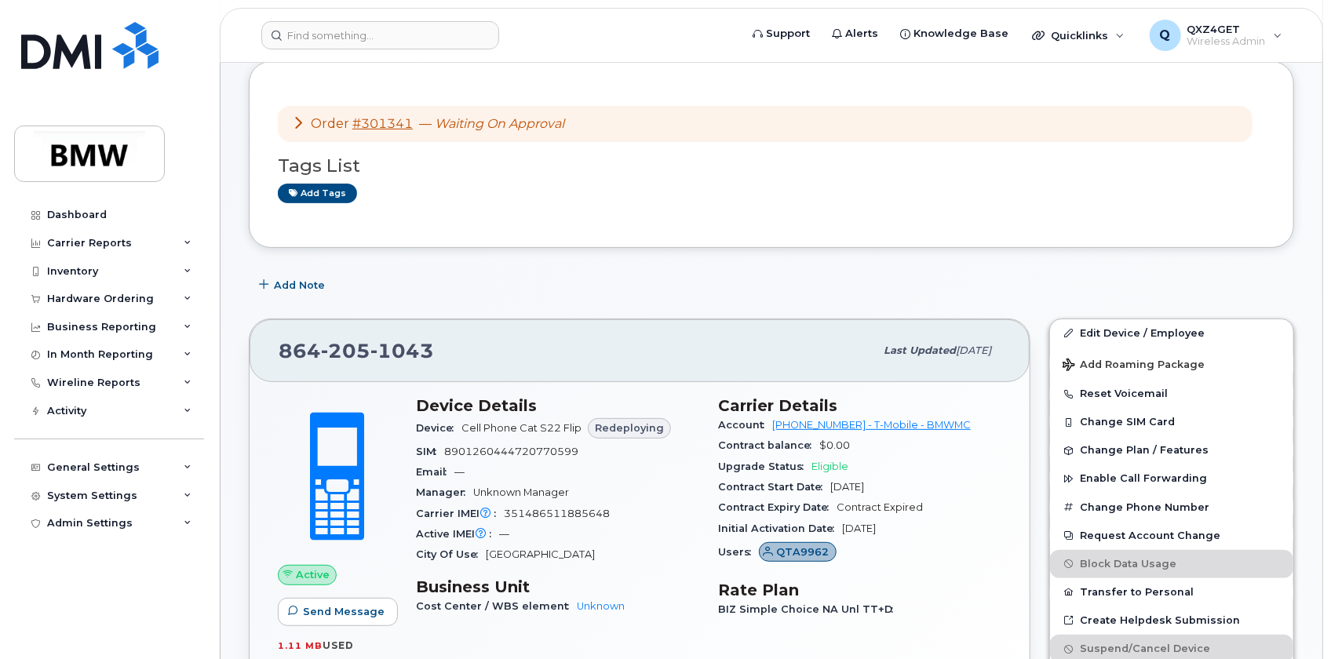
scroll to position [213, 0]
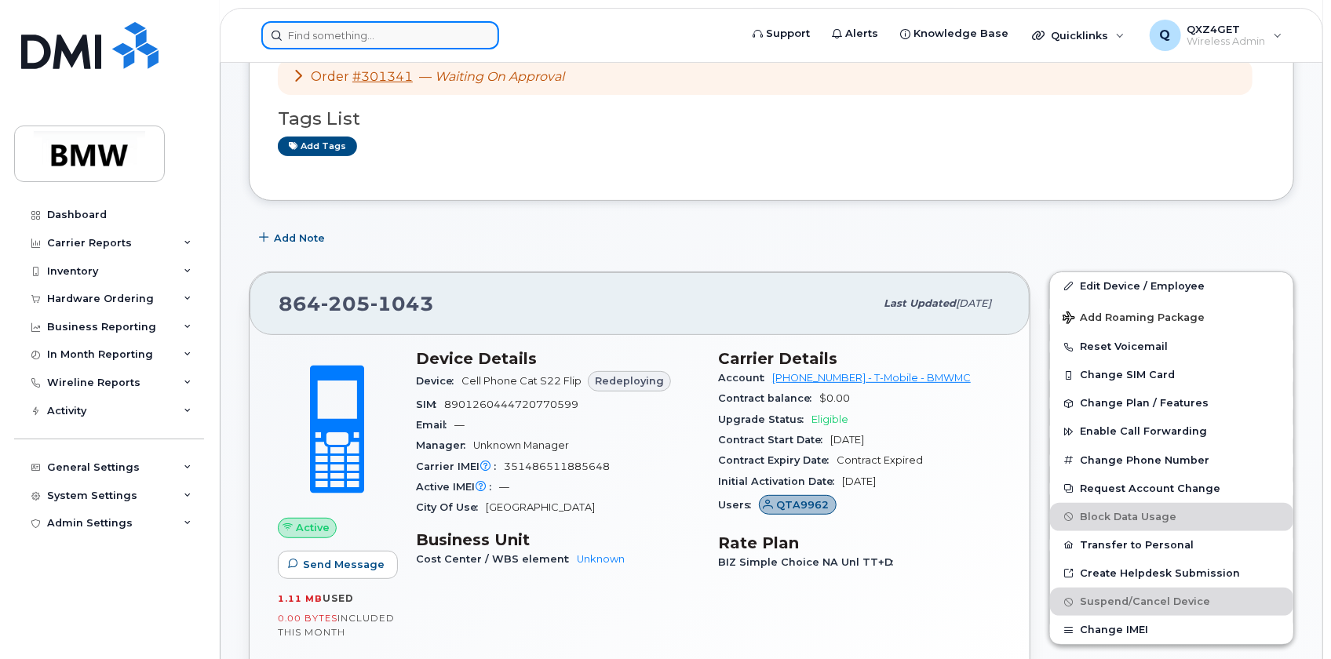
click at [361, 32] on input at bounding box center [380, 35] width 238 height 28
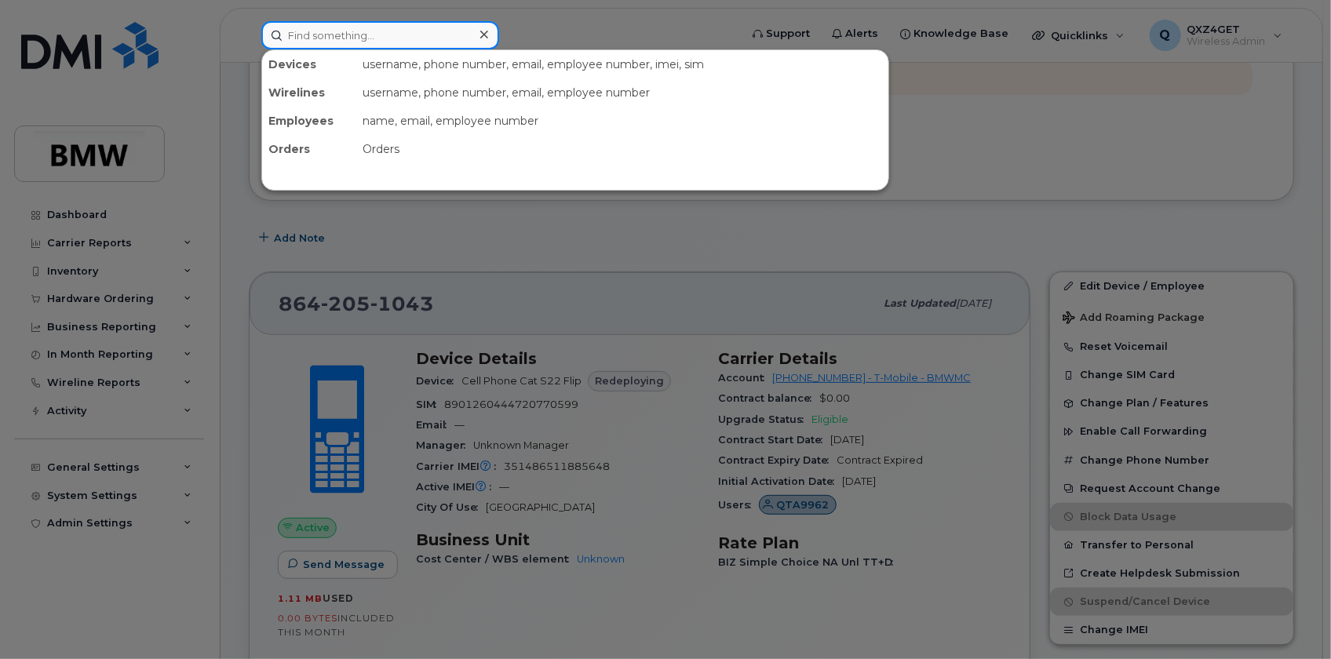
paste input "8648370810"
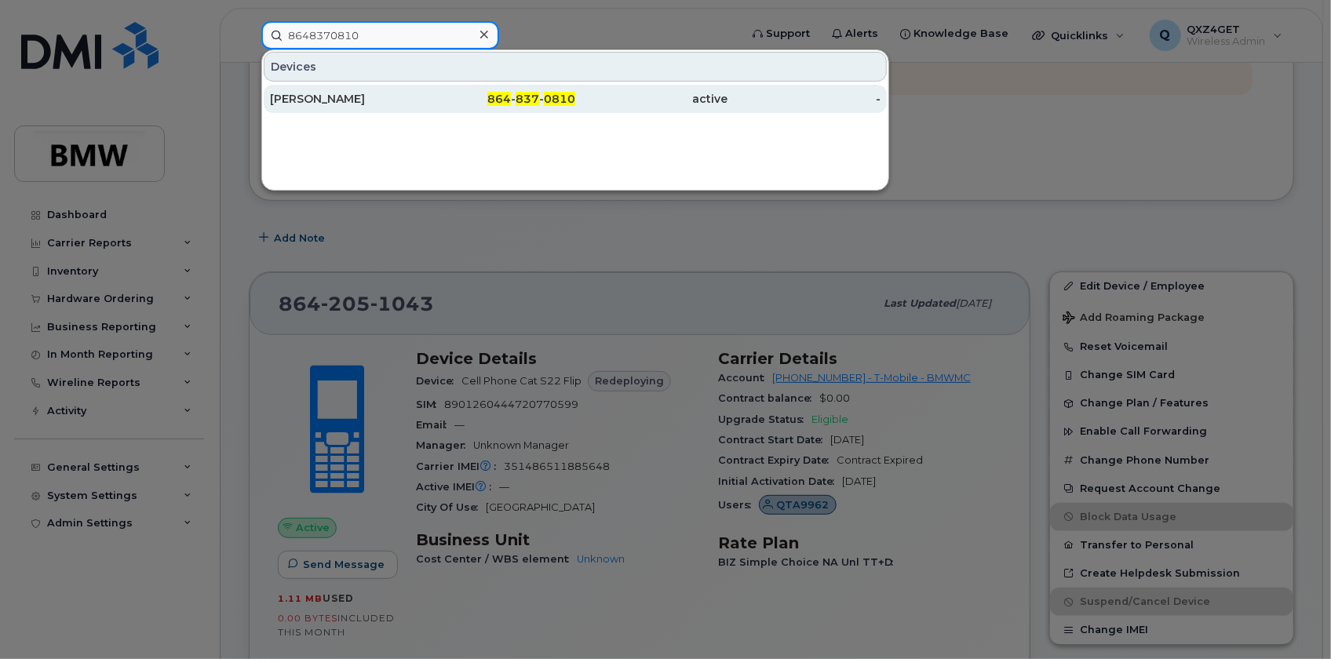
type input "8648370810"
drag, startPoint x: 333, startPoint y: 93, endPoint x: 345, endPoint y: 95, distance: 11.9
click at [333, 93] on div "[PERSON_NAME]" at bounding box center [346, 99] width 153 height 16
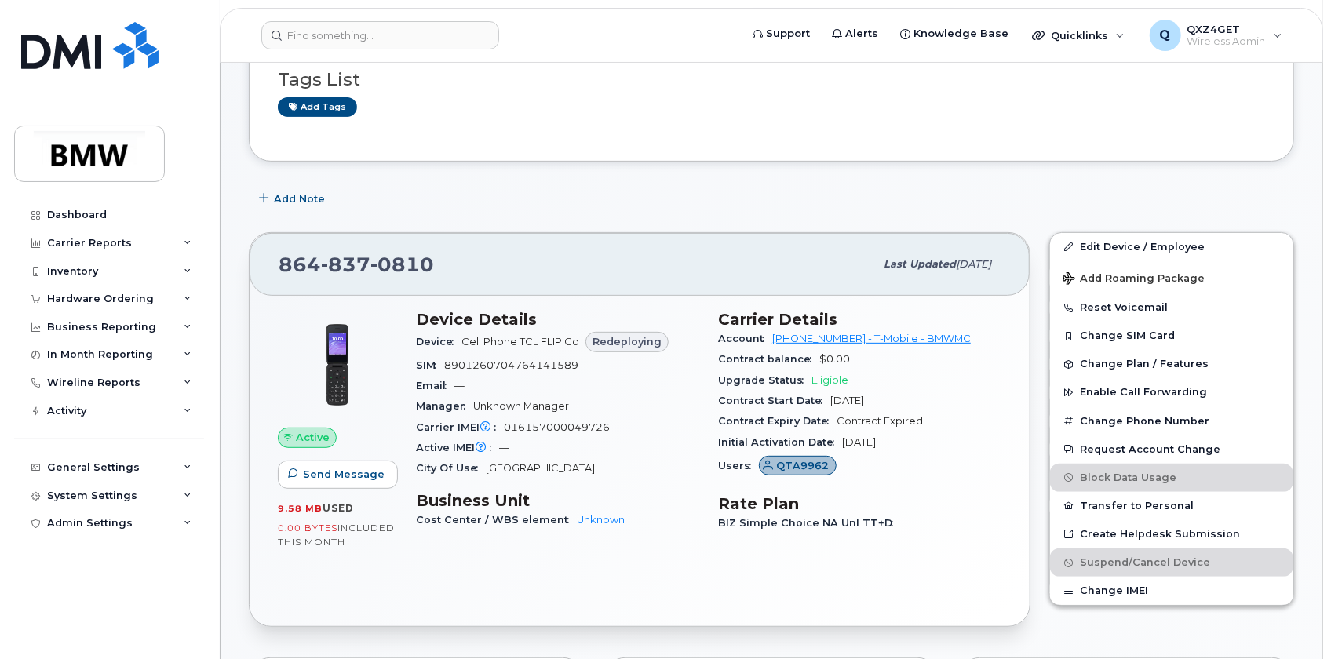
scroll to position [285, 0]
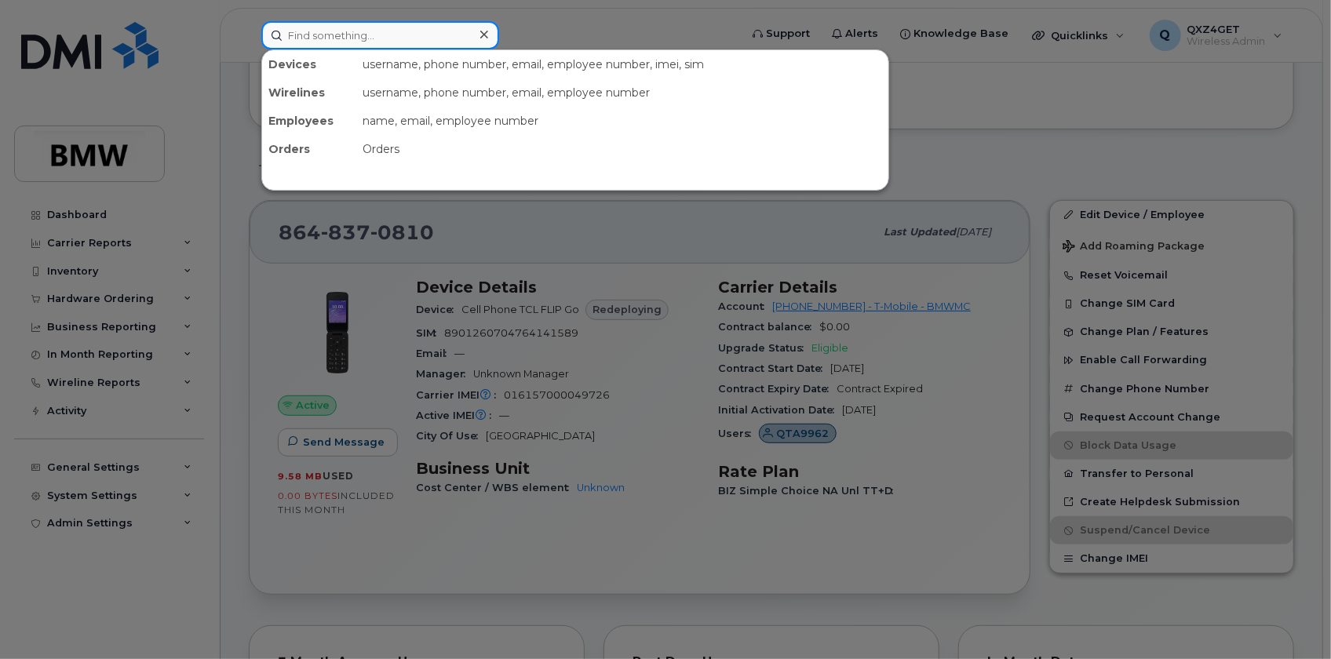
click at [339, 31] on input at bounding box center [380, 35] width 238 height 28
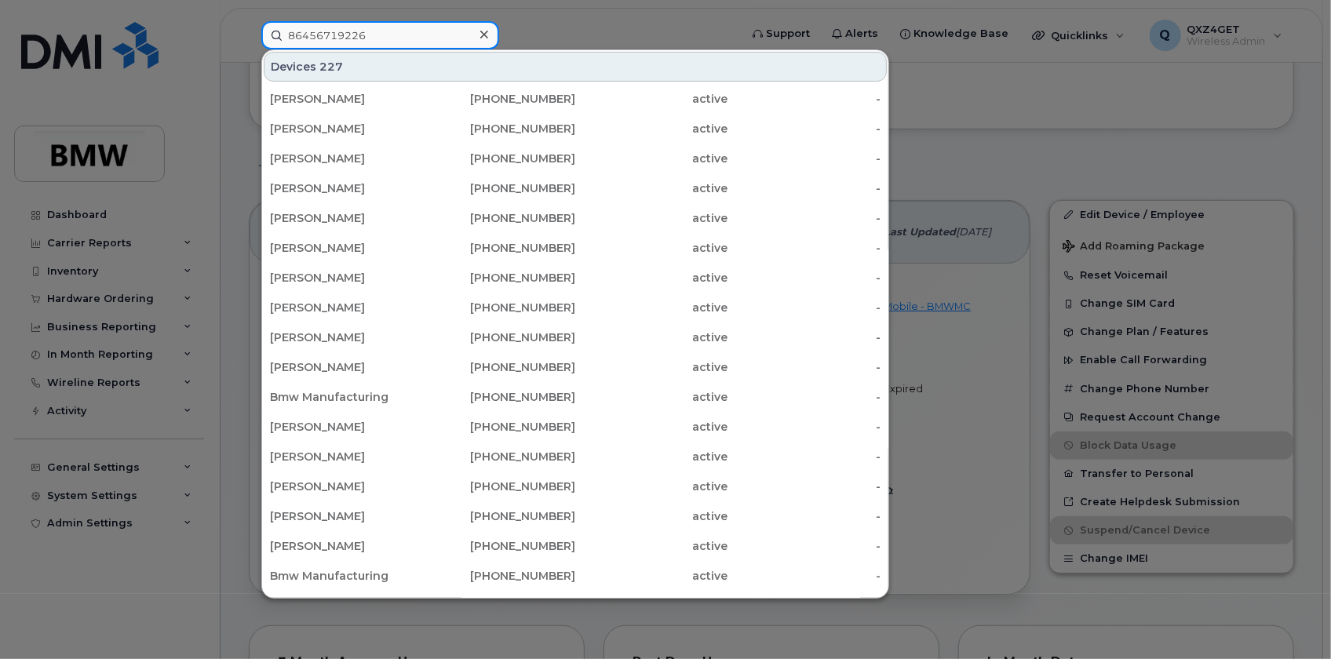
type input "86456719226"
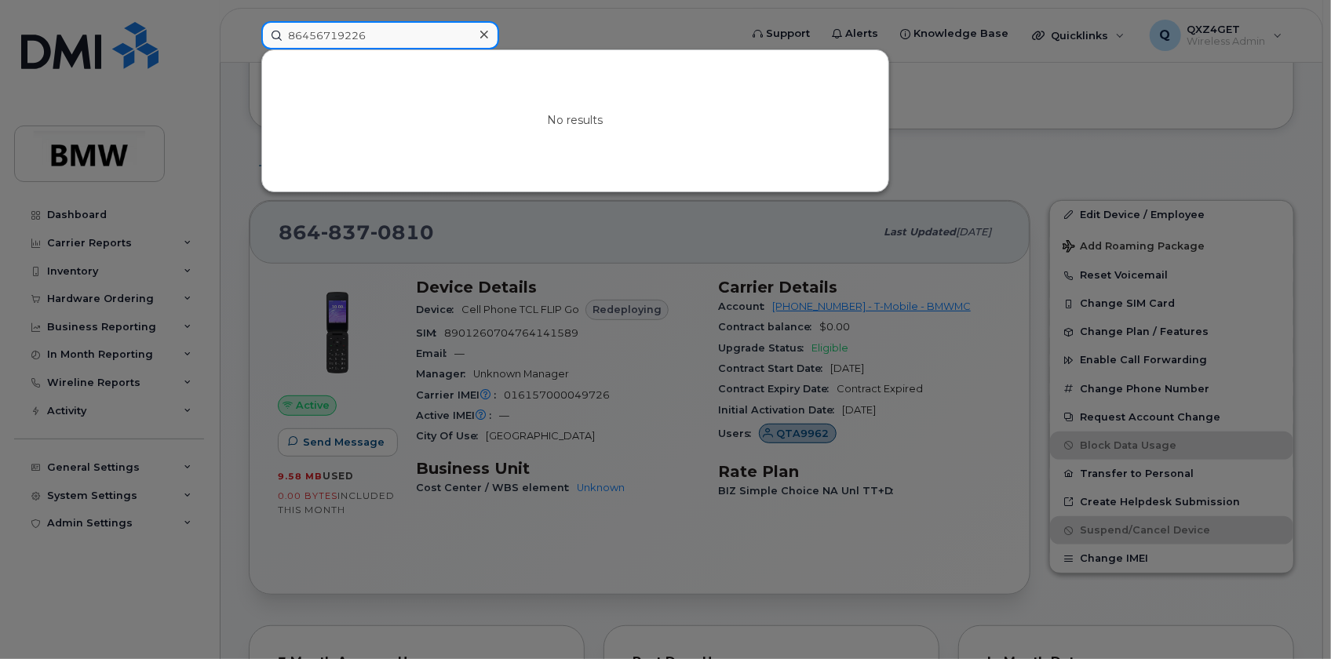
click at [382, 27] on input "86456719226" at bounding box center [380, 35] width 238 height 28
click at [483, 34] on icon at bounding box center [484, 35] width 8 height 8
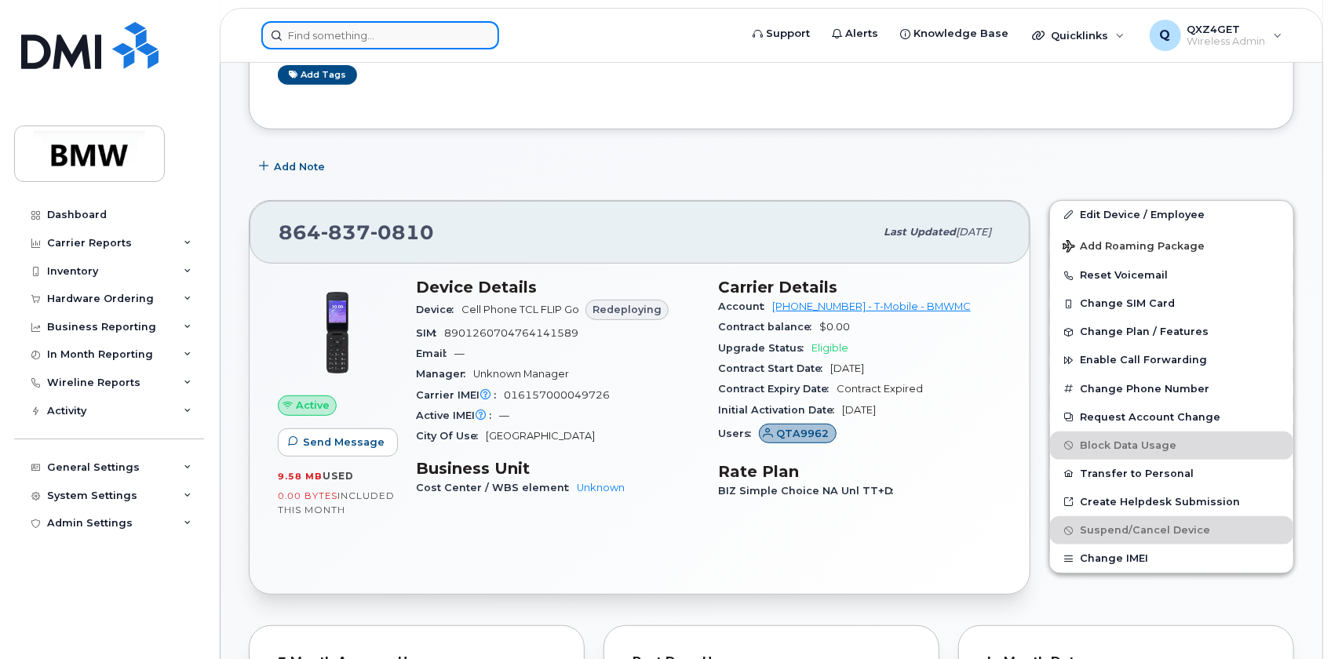
click at [389, 31] on input at bounding box center [380, 35] width 238 height 28
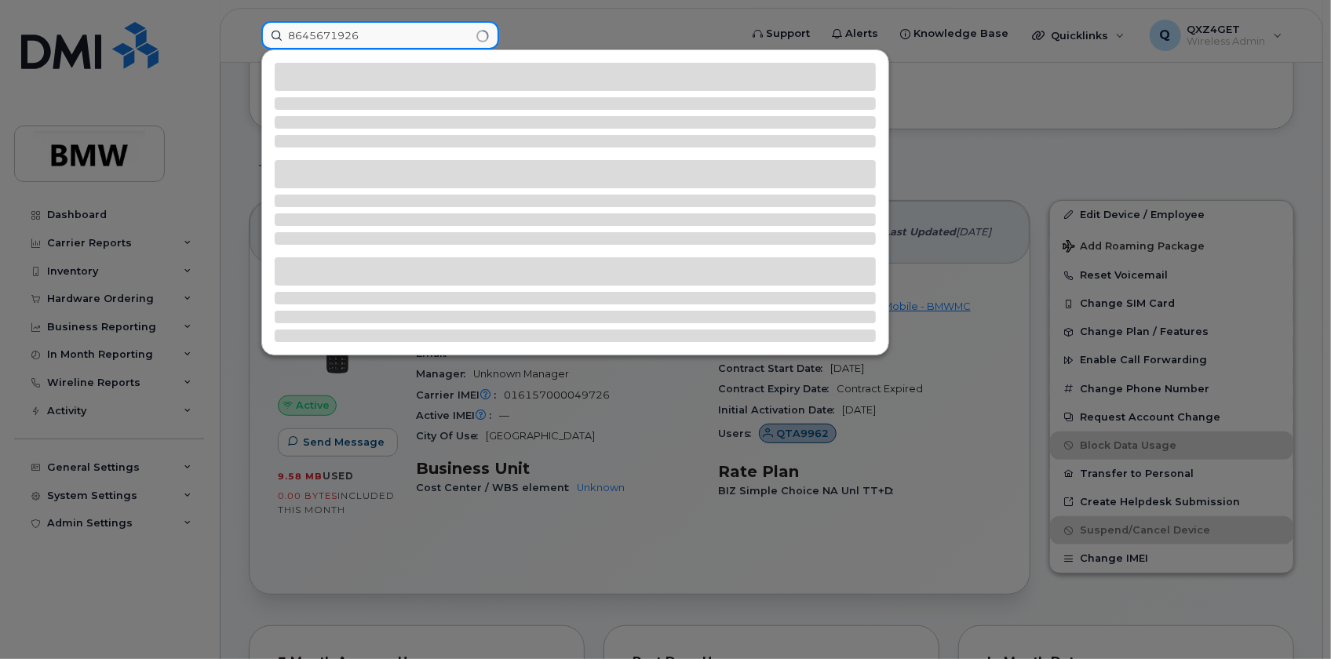
type input "8645671926"
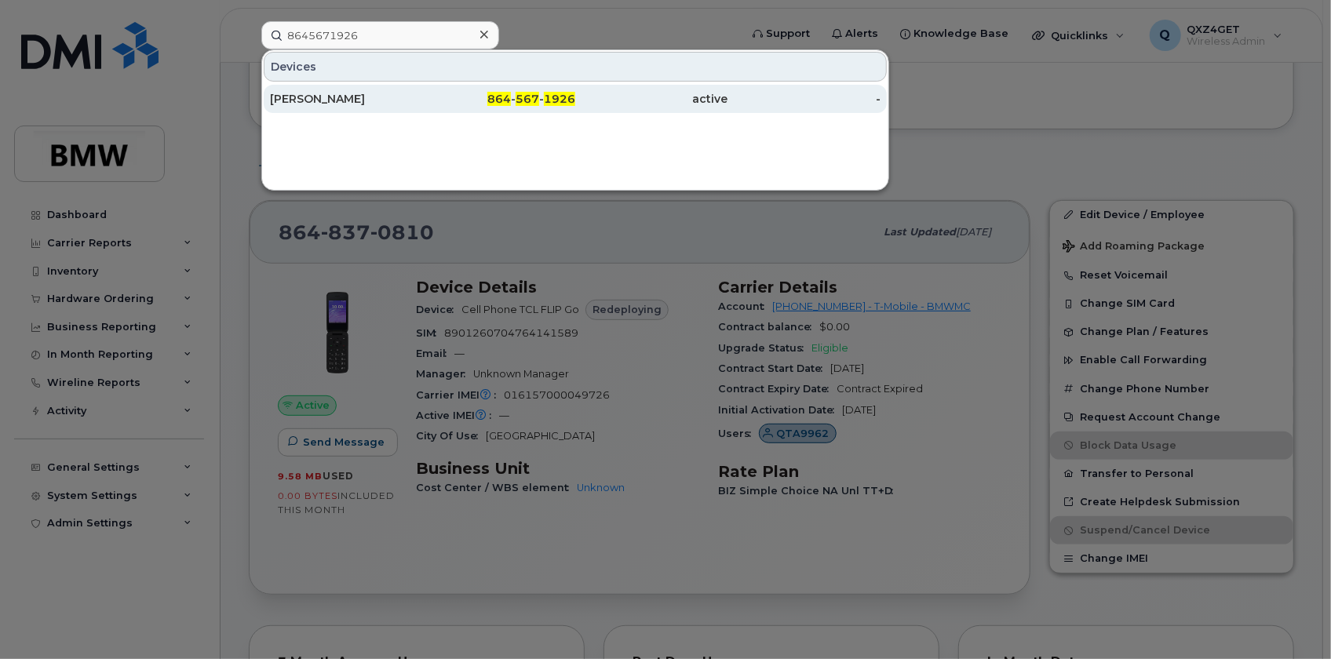
click at [326, 103] on div "[PERSON_NAME]" at bounding box center [346, 99] width 153 height 16
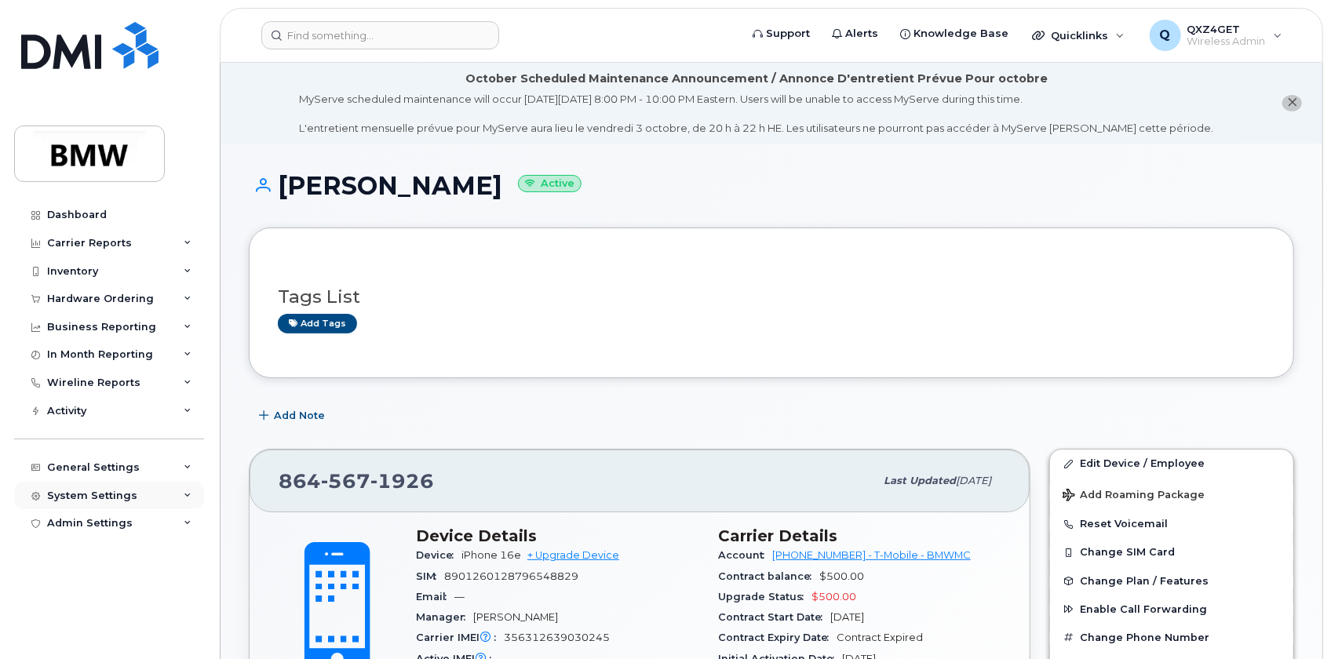
click at [99, 498] on div "System Settings" at bounding box center [92, 496] width 90 height 13
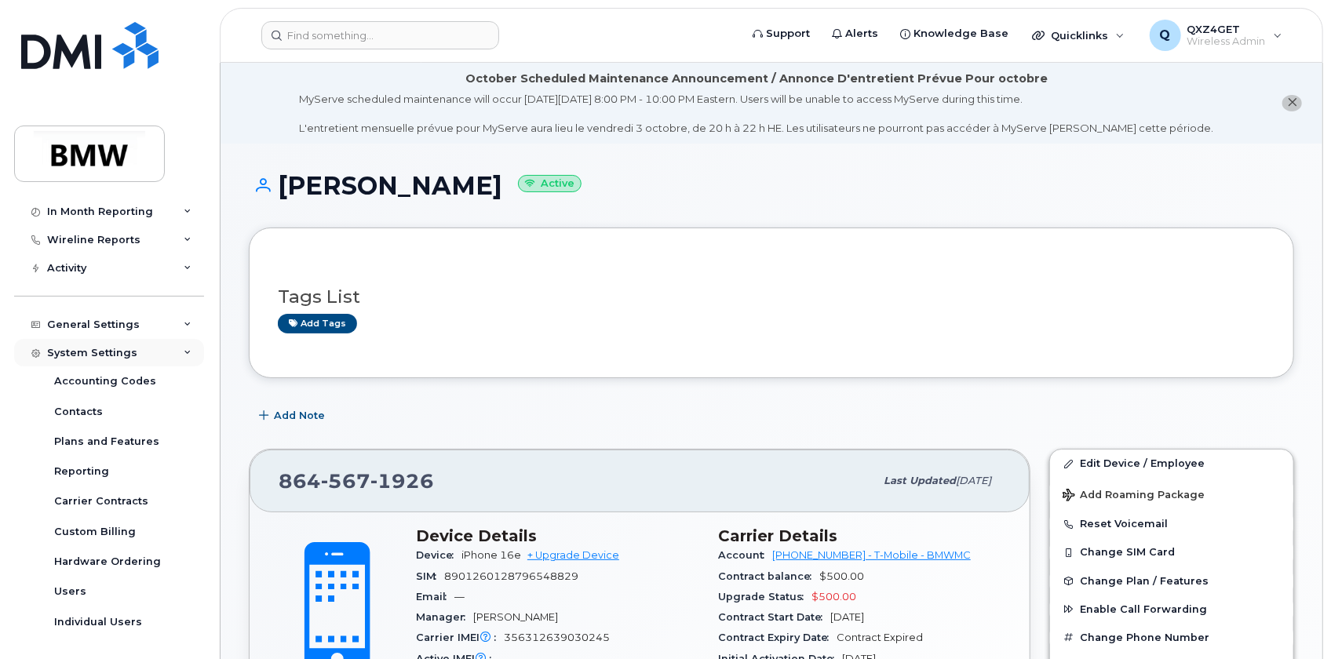
scroll to position [172, 0]
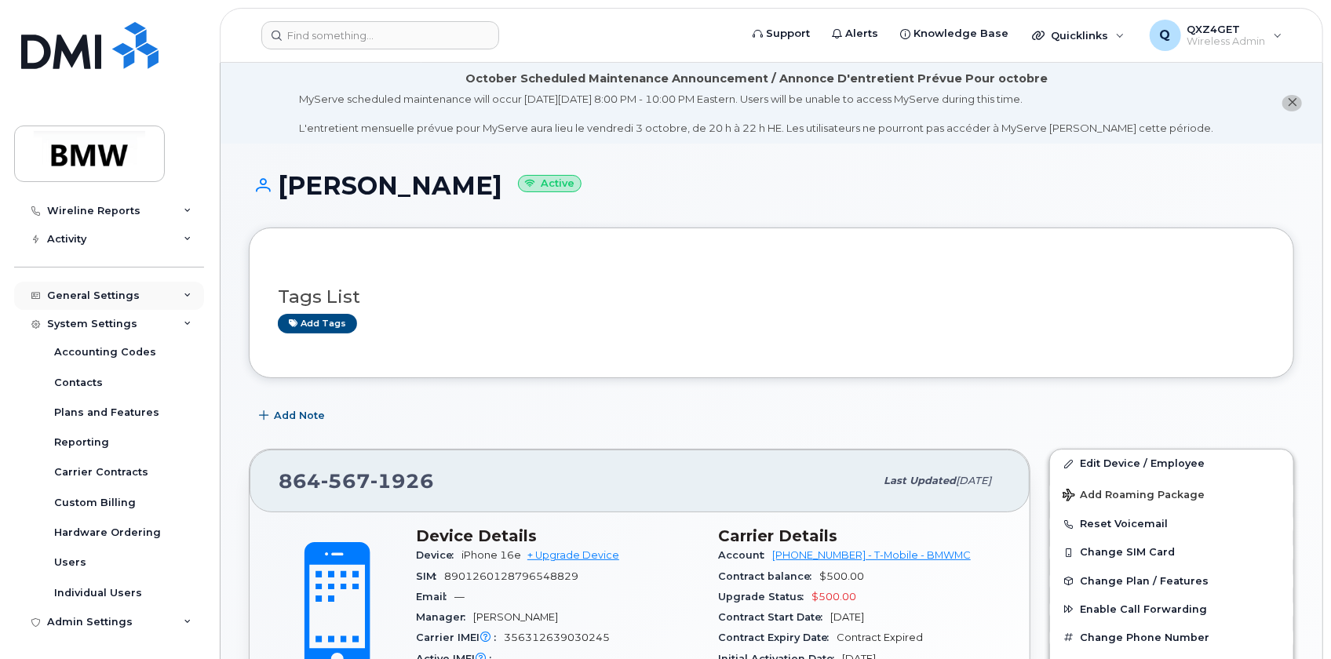
click at [85, 294] on div "General Settings" at bounding box center [93, 296] width 93 height 13
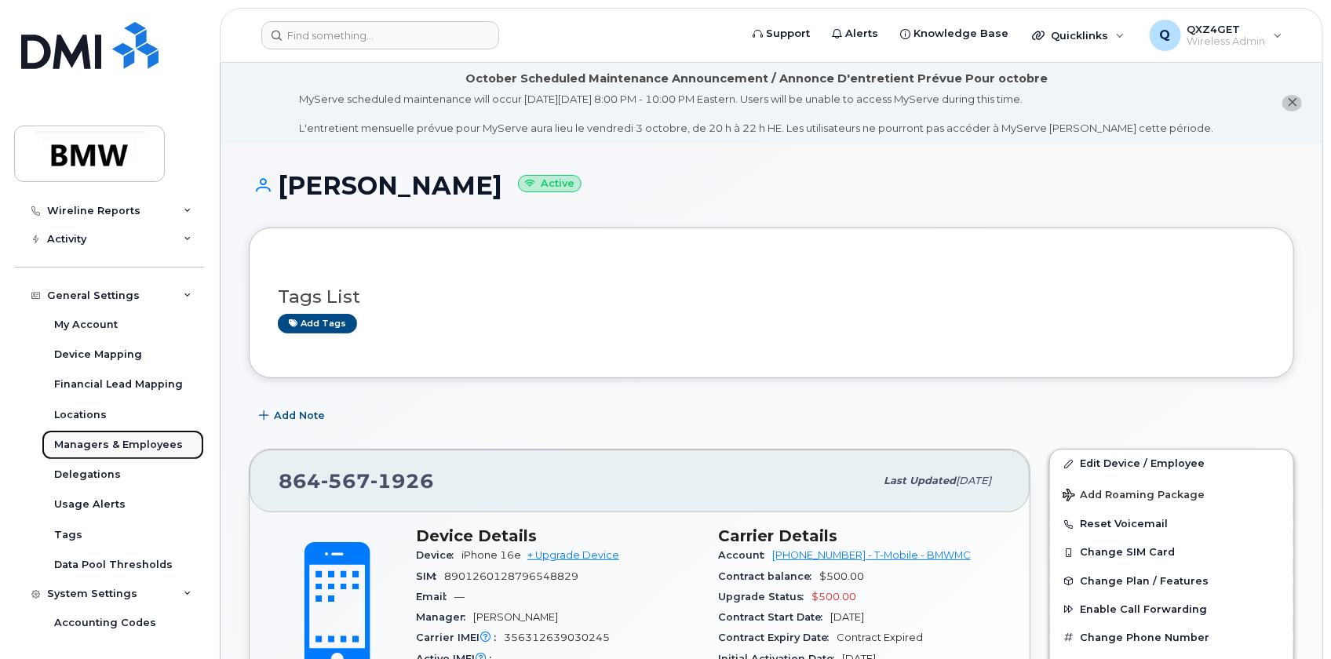
click at [118, 447] on div "Managers & Employees" at bounding box center [118, 445] width 129 height 14
click at [133, 440] on div "Managers & Employees" at bounding box center [118, 445] width 129 height 14
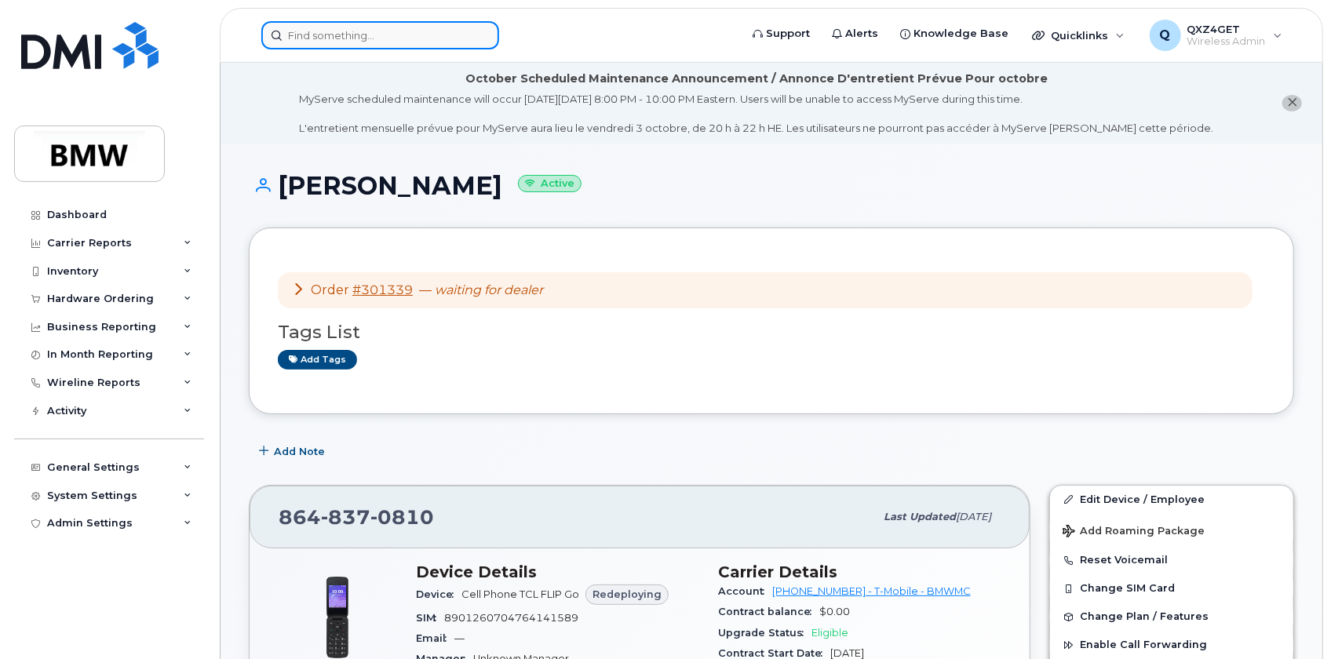
click at [357, 41] on input at bounding box center [380, 35] width 238 height 28
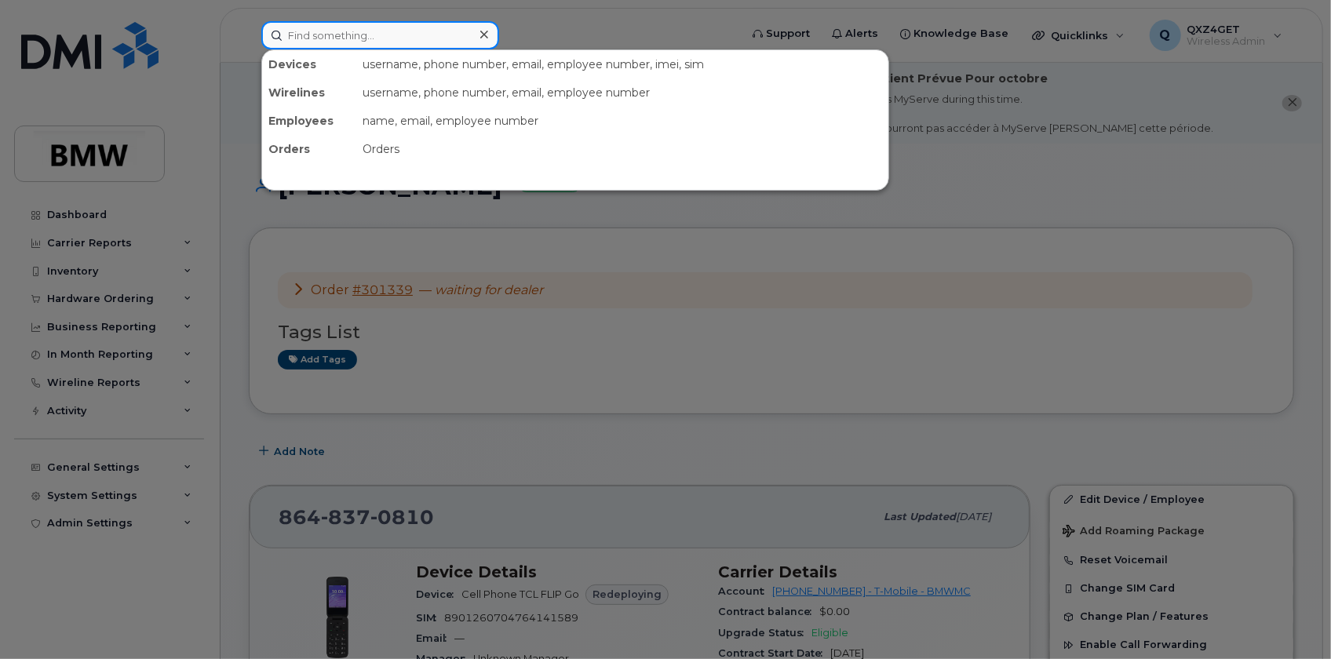
click at [393, 34] on input at bounding box center [380, 35] width 238 height 28
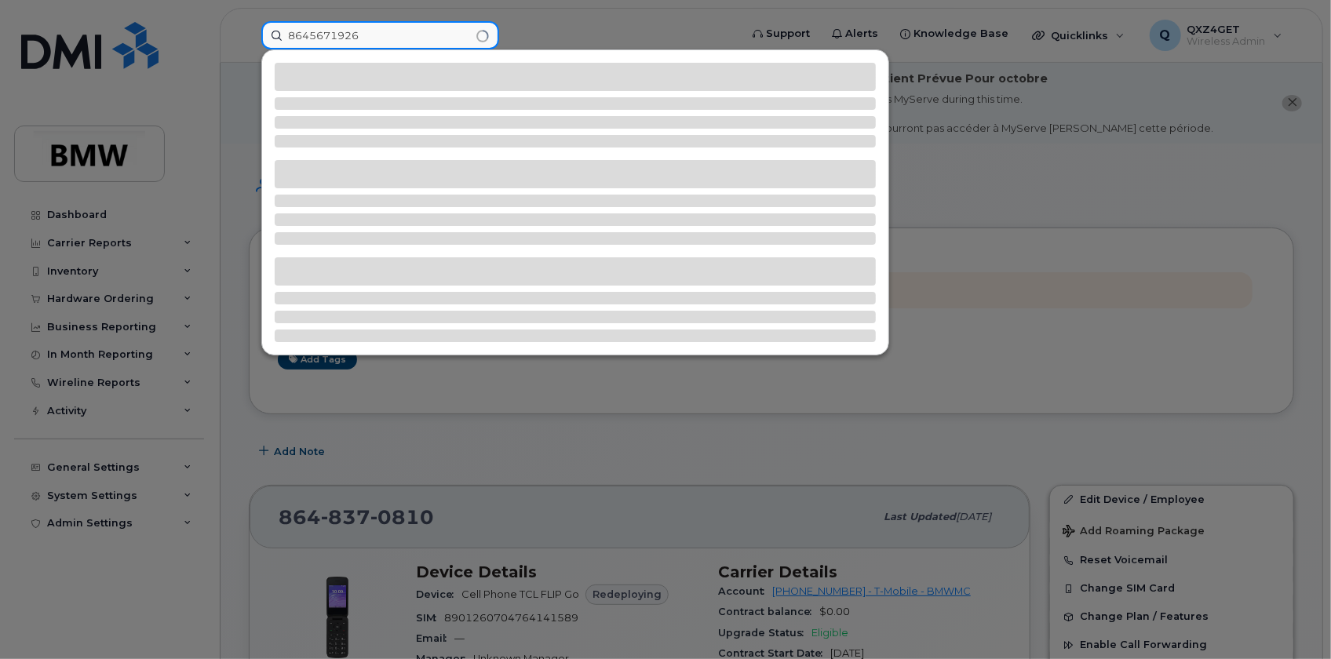
type input "8645671926"
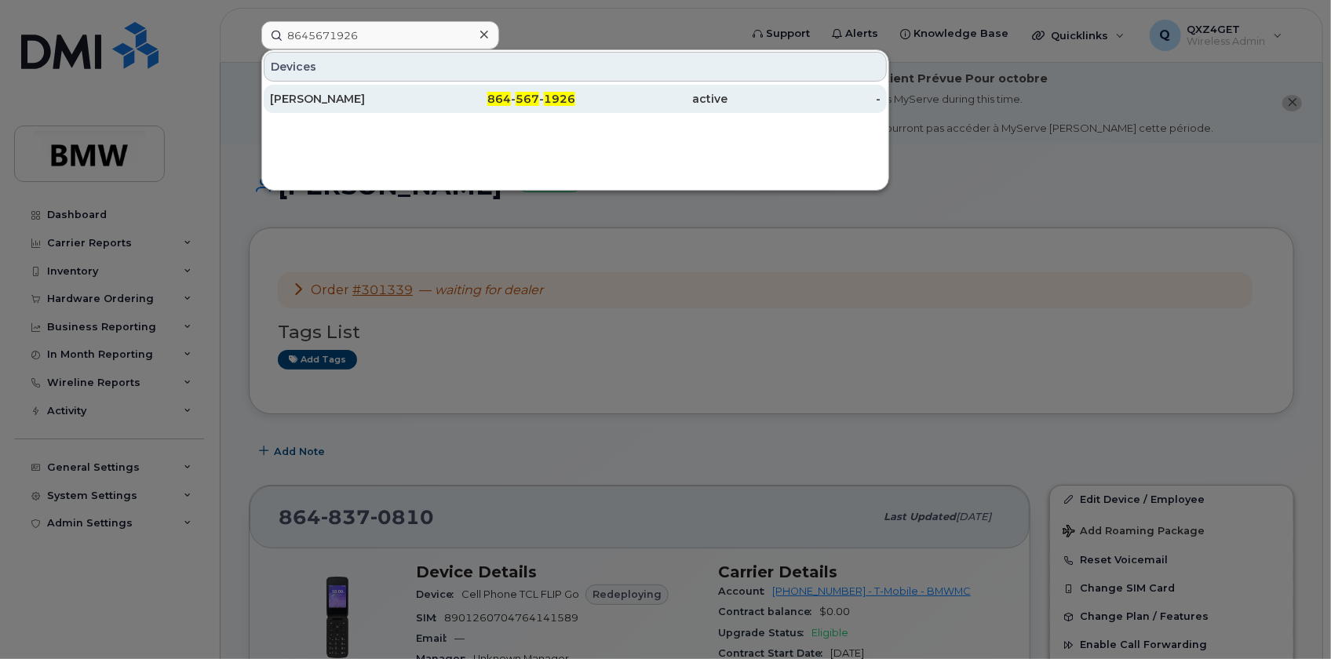
click at [298, 93] on div "[PERSON_NAME]" at bounding box center [346, 99] width 153 height 16
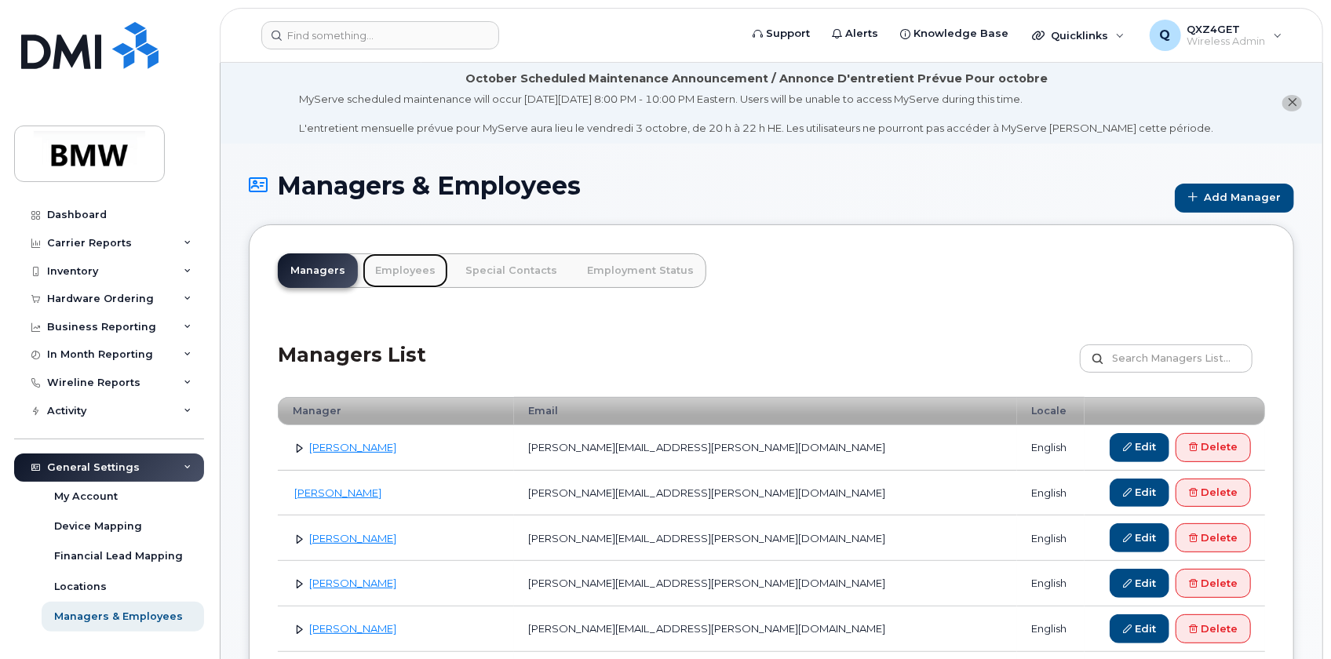
click at [407, 268] on link "Employees" at bounding box center [406, 271] width 86 height 35
click at [405, 267] on link "Employees" at bounding box center [406, 271] width 86 height 35
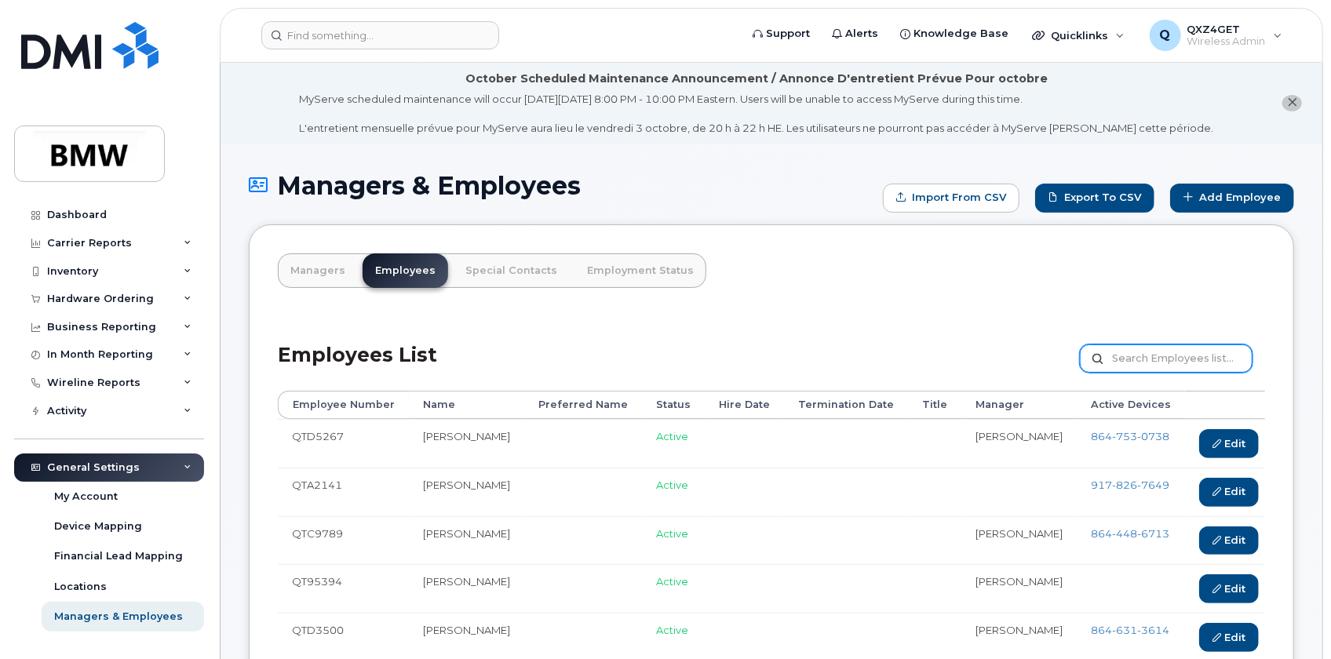
click at [1159, 354] on input "text" at bounding box center [1166, 359] width 173 height 28
type input "[PERSON_NAME]"
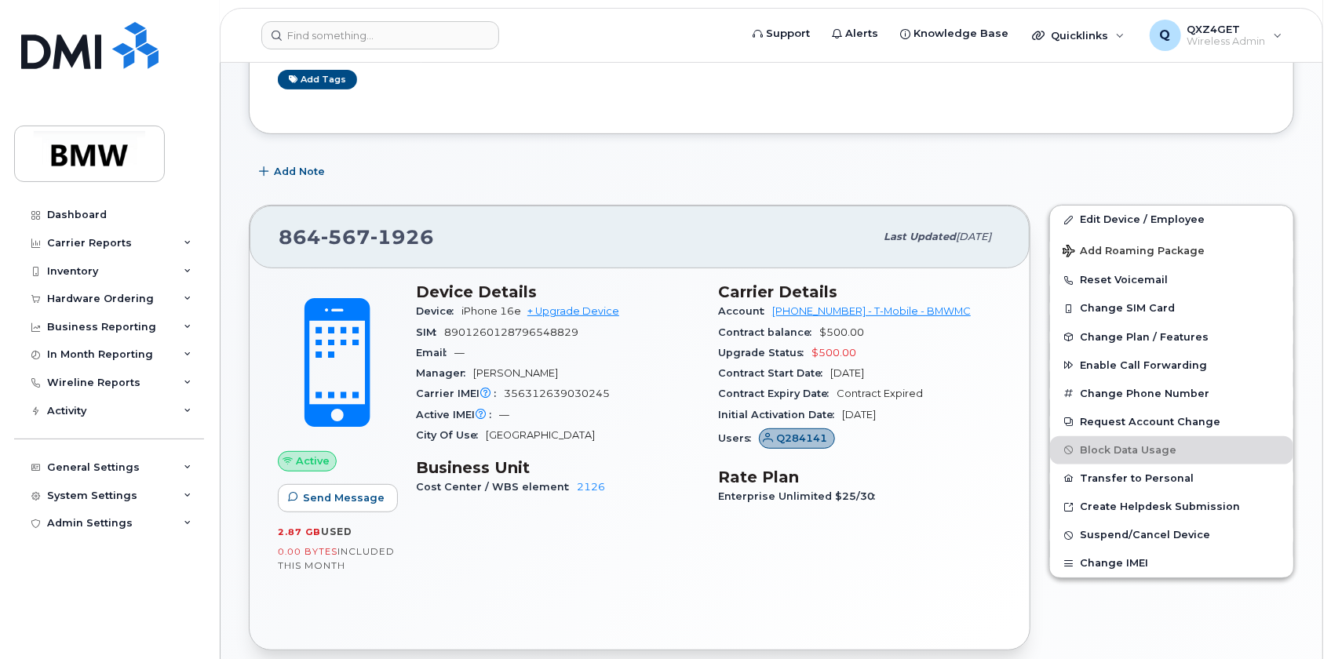
scroll to position [285, 0]
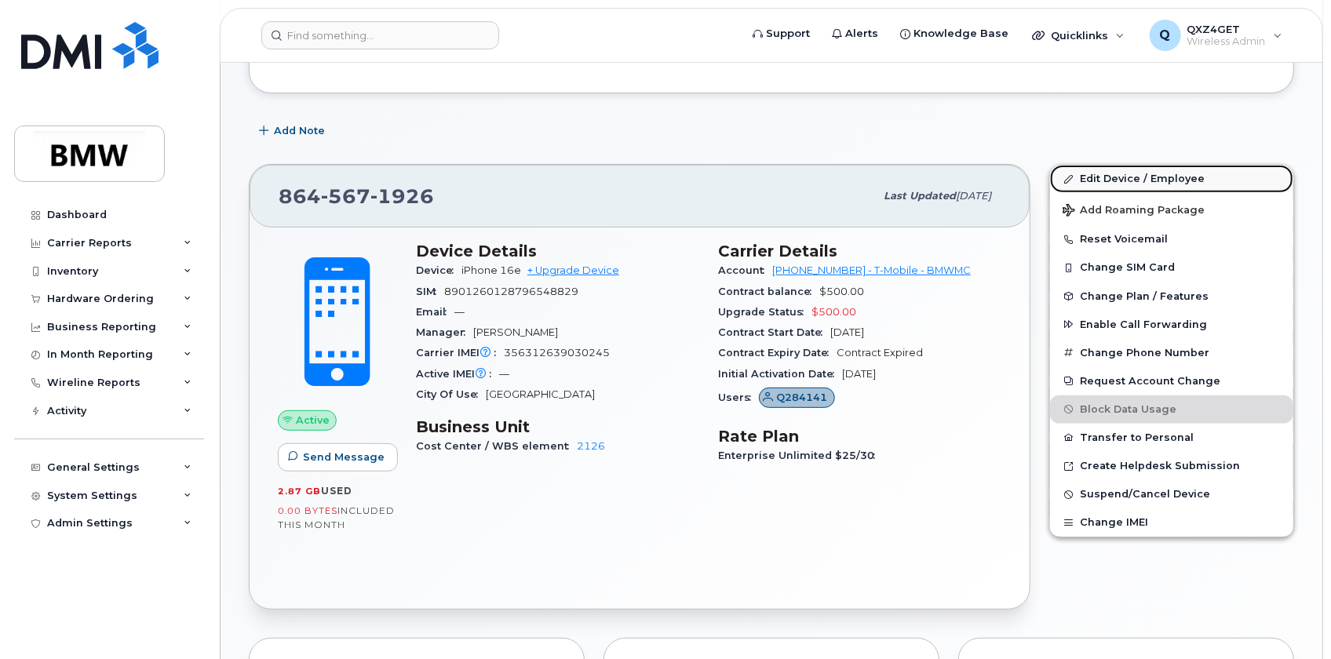
click at [1096, 170] on link "Edit Device / Employee" at bounding box center [1171, 179] width 243 height 28
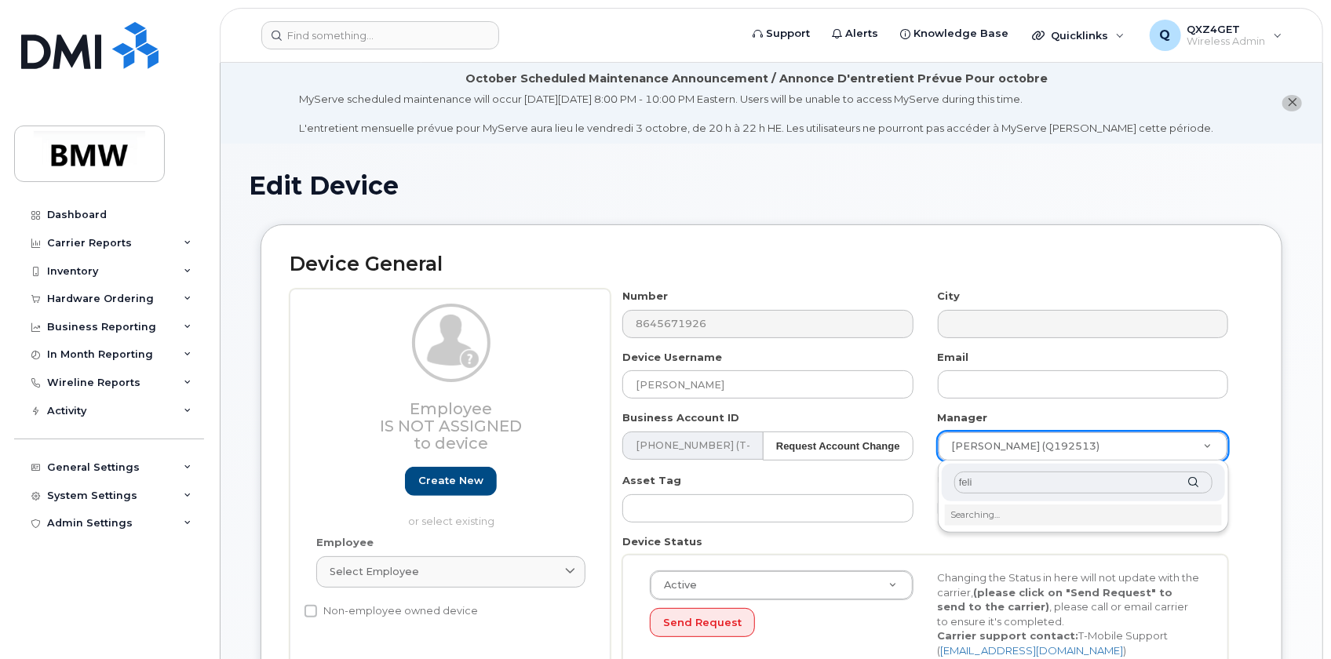
type input "[PERSON_NAME]"
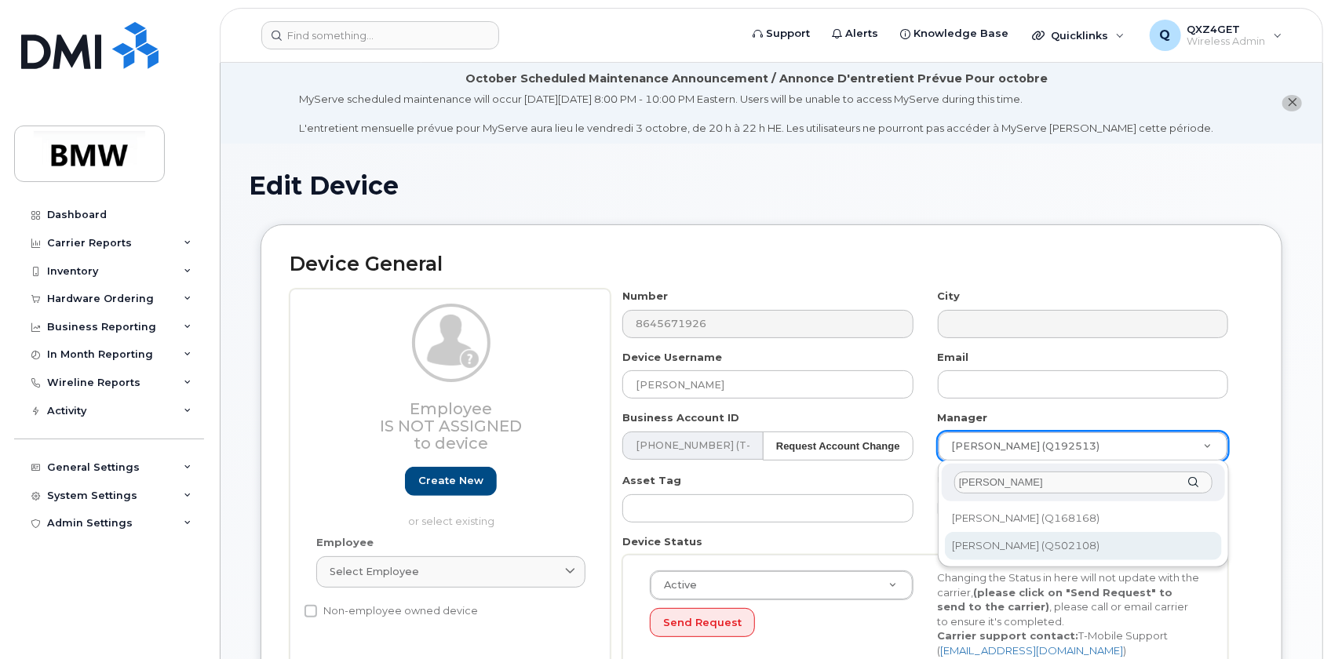
type input "1900673"
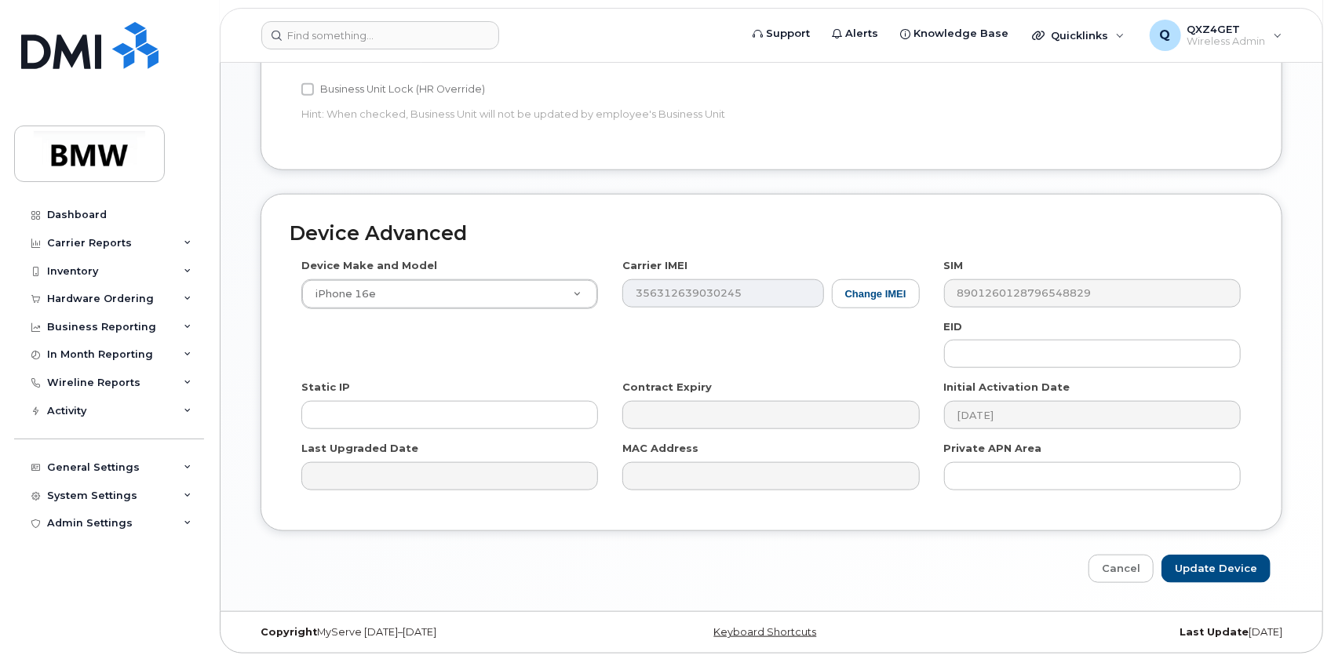
scroll to position [815, 0]
click at [1215, 566] on input "Update Device" at bounding box center [1216, 568] width 109 height 29
type input "Saving..."
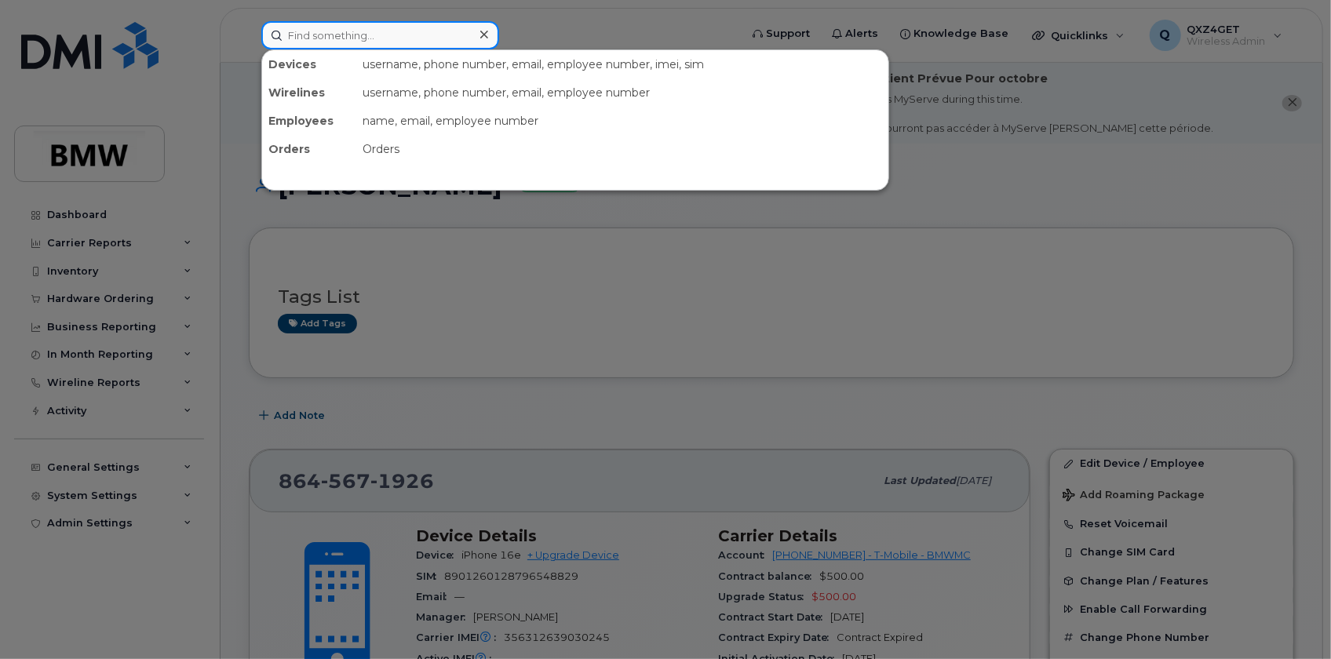
click at [317, 29] on input at bounding box center [380, 35] width 238 height 28
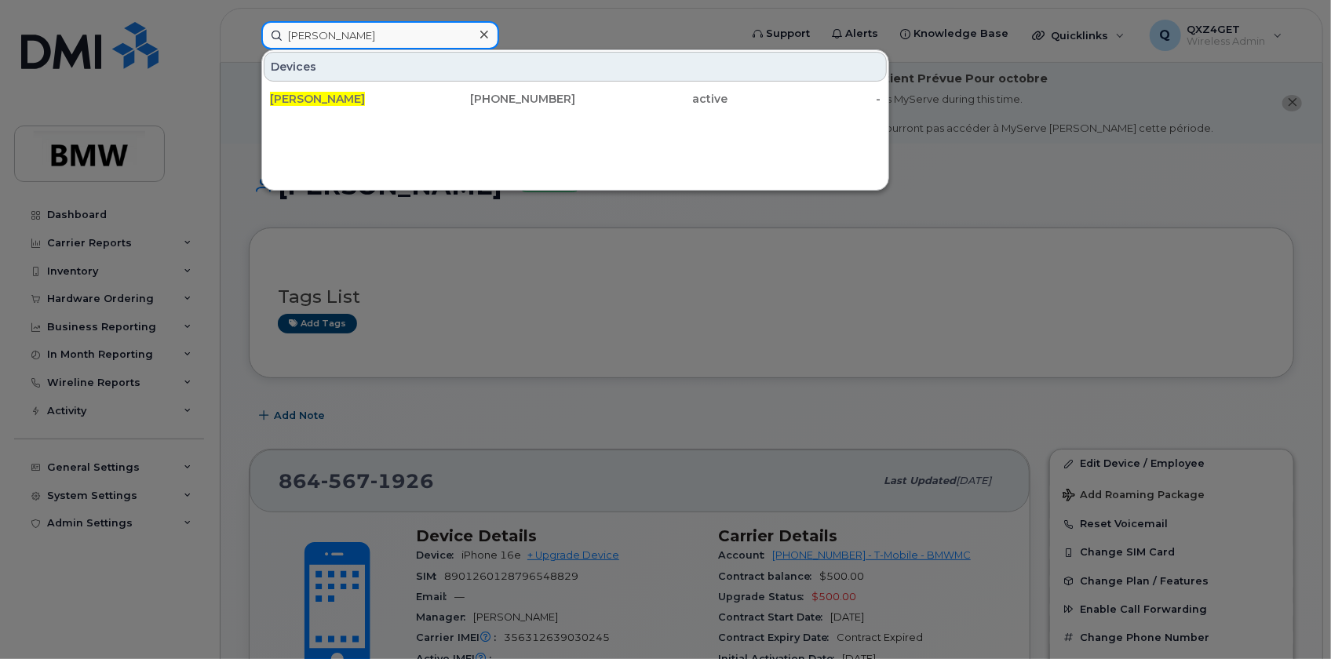
type input "[PERSON_NAME]"
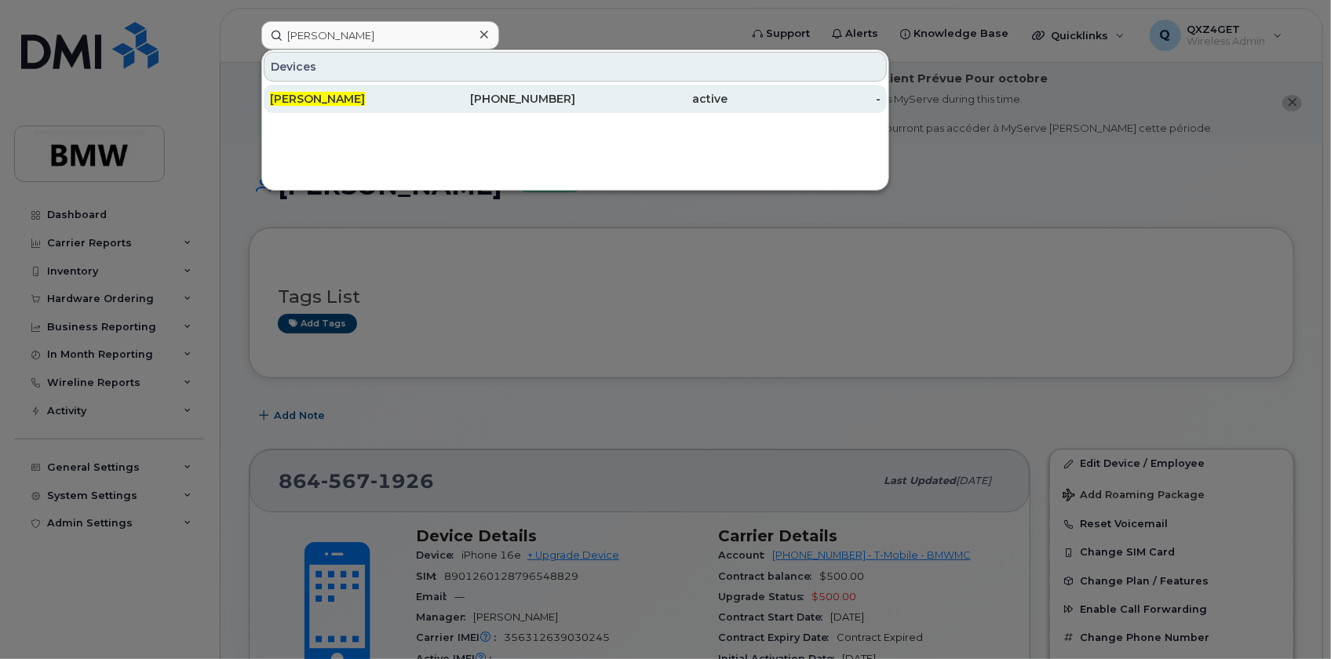
click at [301, 102] on span "[PERSON_NAME]" at bounding box center [317, 99] width 95 height 14
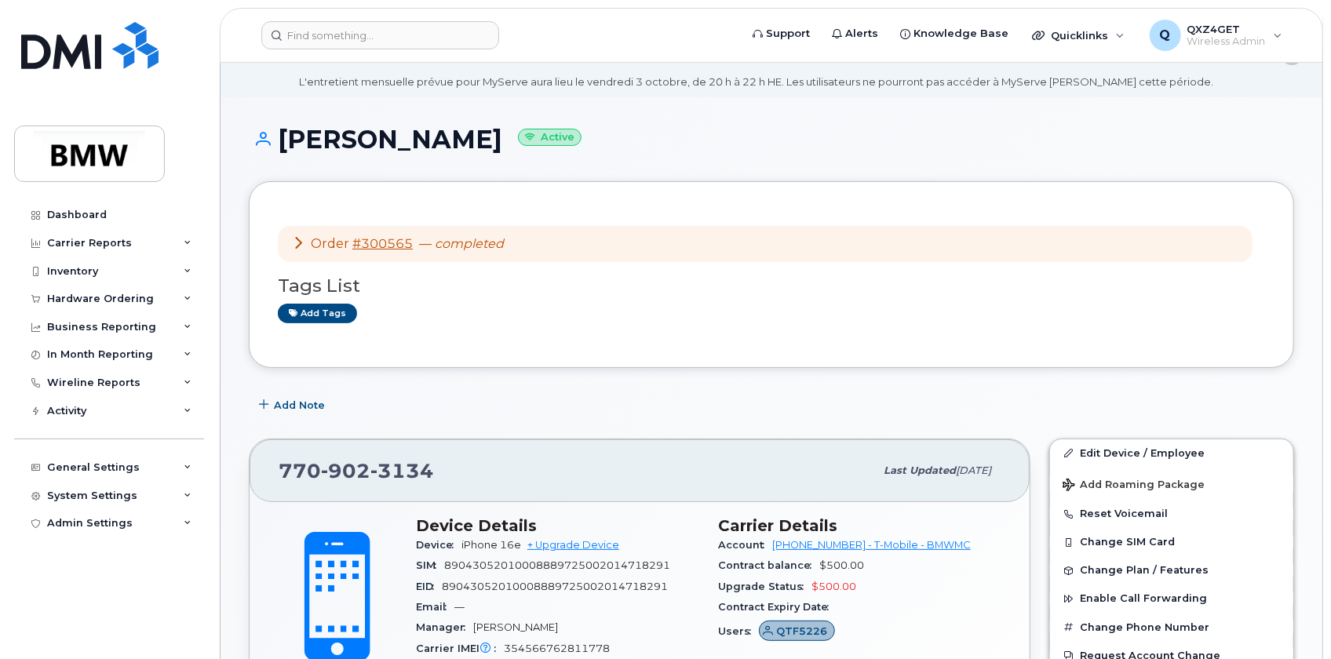
scroll to position [71, 0]
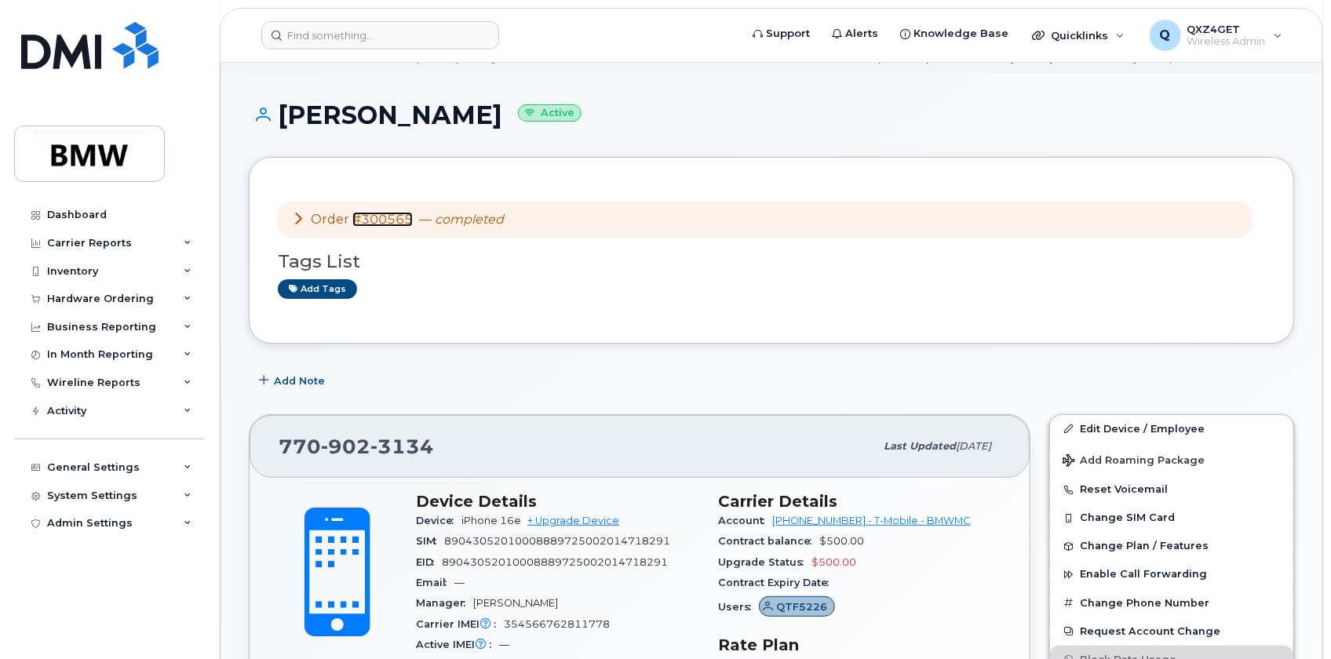
click at [375, 216] on link "#300565" at bounding box center [382, 219] width 60 height 15
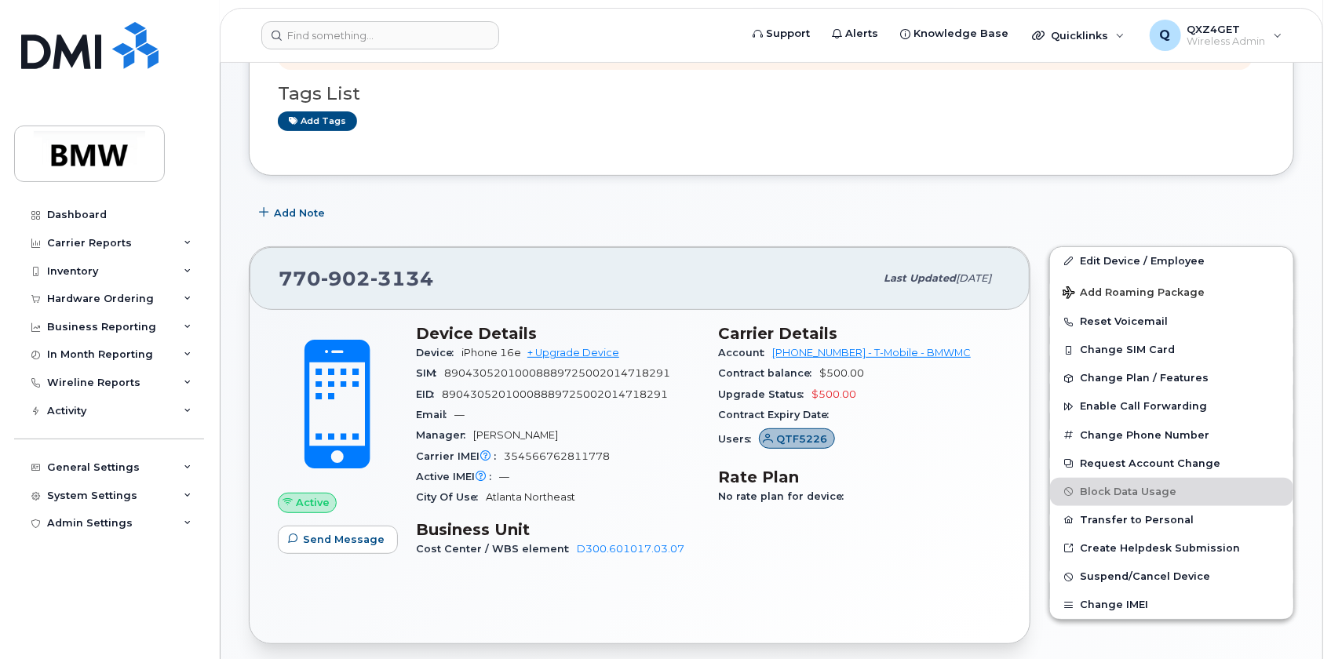
scroll to position [213, 0]
